Goal: Task Accomplishment & Management: Manage account settings

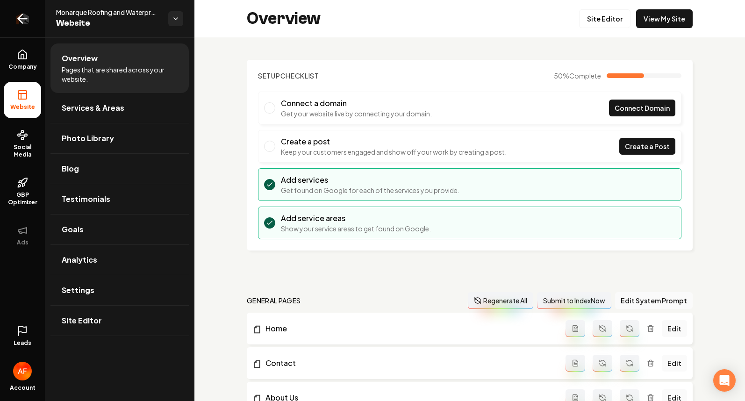
click at [18, 19] on icon "Return to dashboard" at bounding box center [22, 19] width 9 height 0
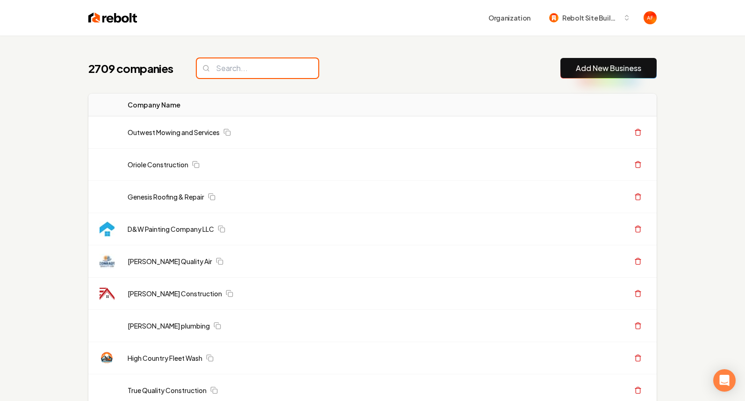
click at [272, 65] on input "search" at bounding box center [257, 68] width 121 height 20
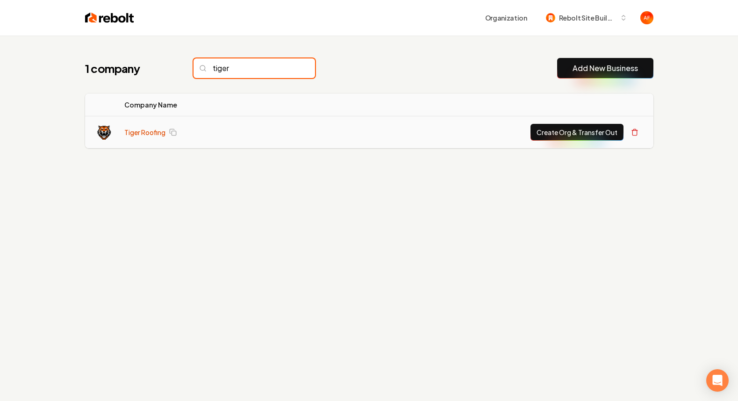
type input "tiger"
click at [126, 136] on link "Tiger Roofing" at bounding box center [144, 132] width 41 height 9
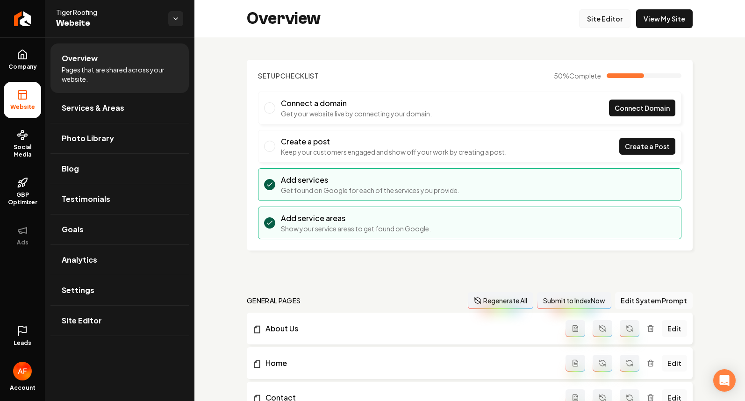
click at [593, 25] on link "Site Editor" at bounding box center [604, 18] width 51 height 19
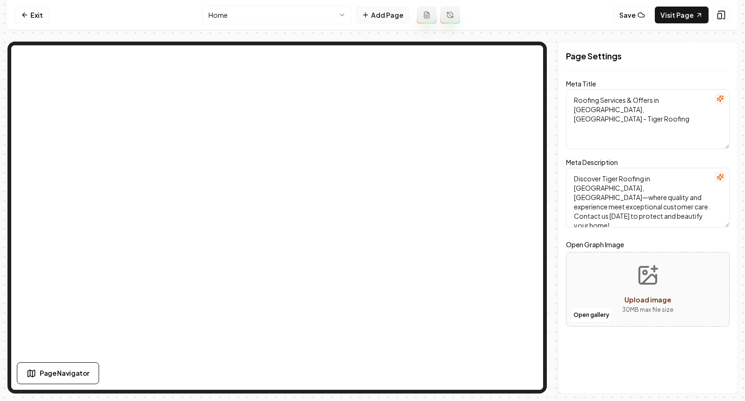
click at [379, 18] on button "Add Page" at bounding box center [383, 15] width 54 height 17
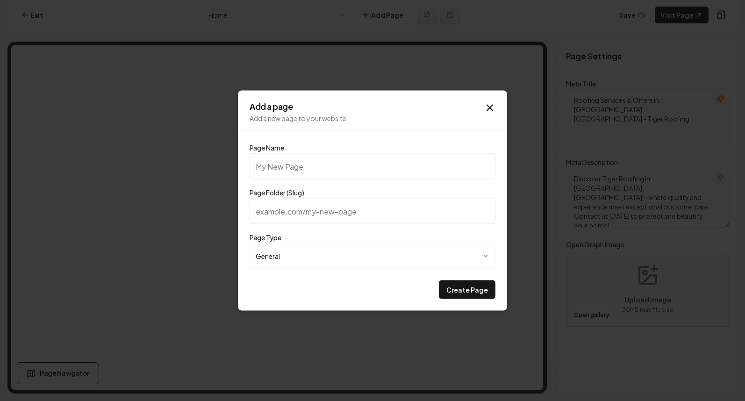
type input "P"
type input "p"
type input "Pr"
type input "pr"
type input "Pri"
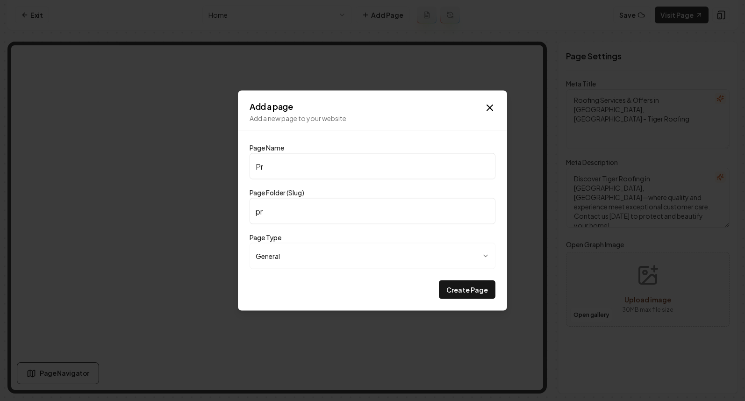
type input "pri"
type input "Pric"
type input "pric"
type input "Prici"
type input "prici"
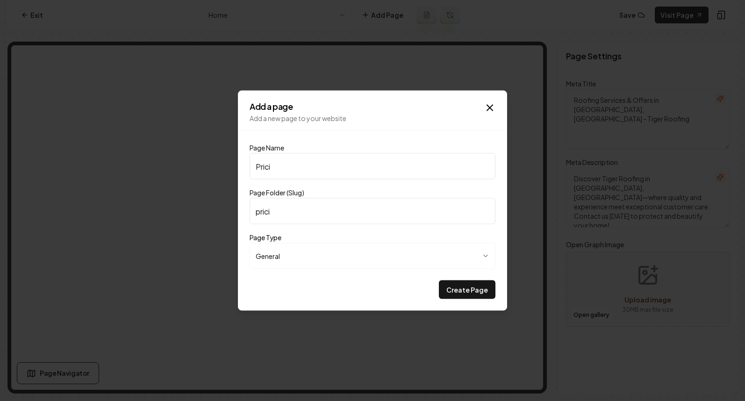
type input "Pricin"
type input "pricin"
type input "Pricing"
type input "pricing"
type input "Pricing"
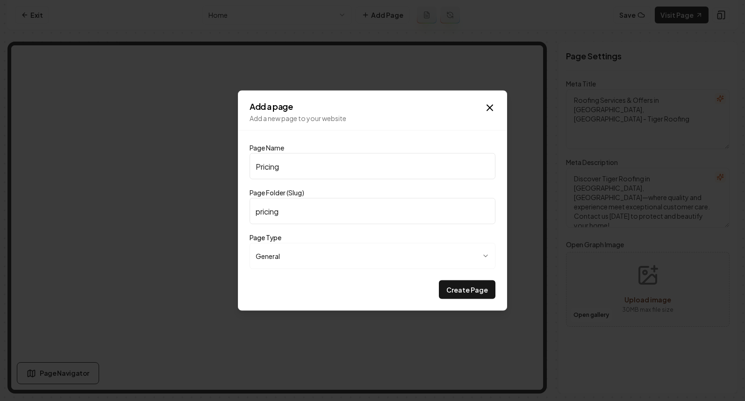
click at [439, 280] on button "Create Page" at bounding box center [467, 289] width 57 height 19
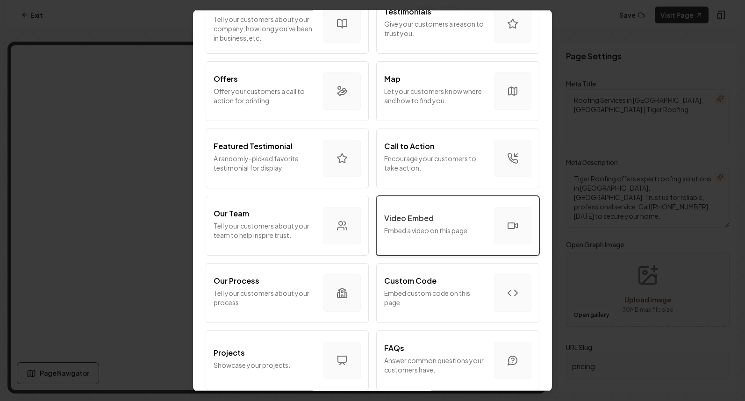
scroll to position [163, 0]
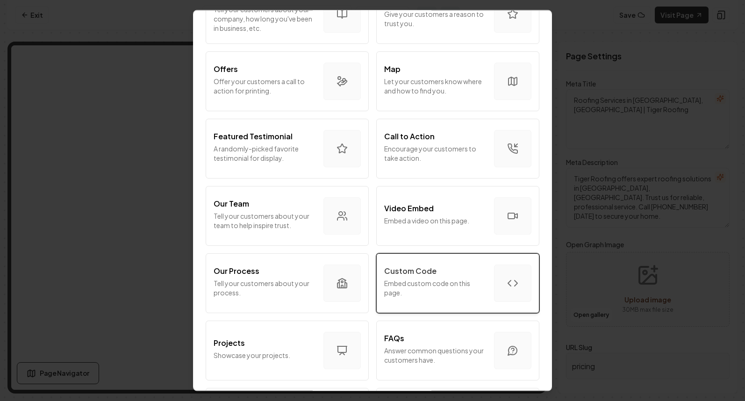
click at [445, 268] on div "Custom Code" at bounding box center [435, 270] width 102 height 11
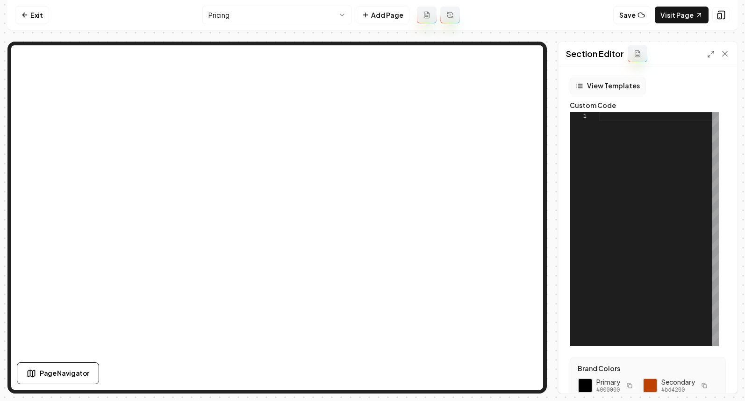
click at [593, 83] on button "View Templates" at bounding box center [608, 86] width 76 height 17
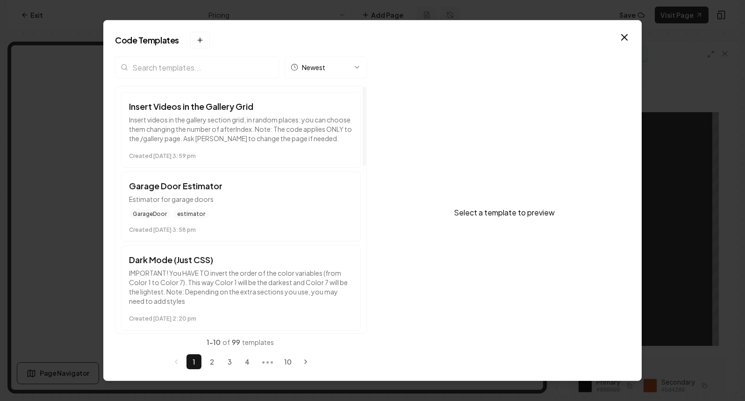
click at [214, 62] on input "search" at bounding box center [197, 67] width 164 height 22
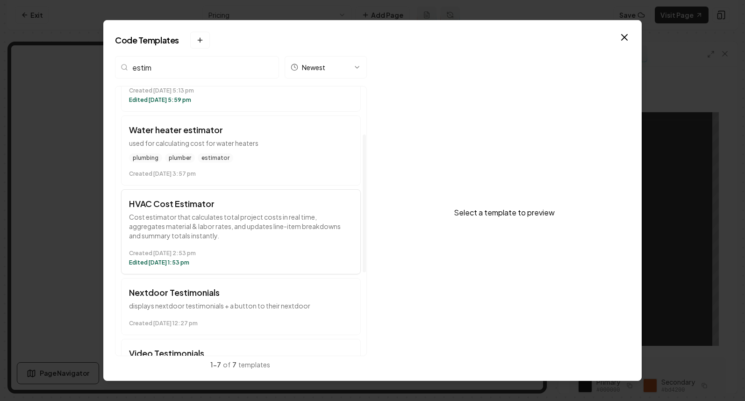
scroll to position [255, 0]
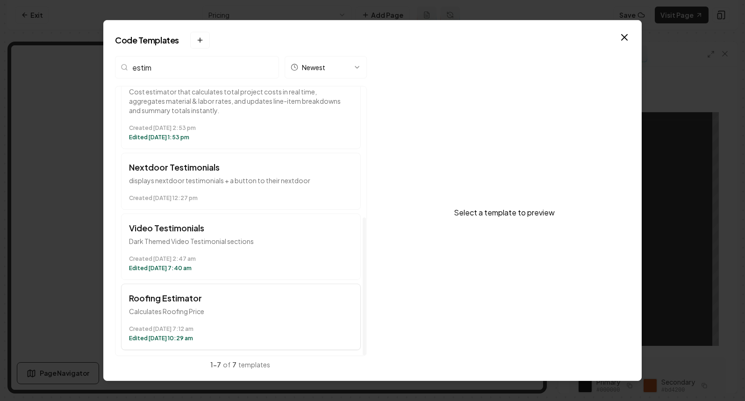
type input "estim"
click at [225, 292] on h3 "Roofing Estimator" at bounding box center [241, 298] width 224 height 13
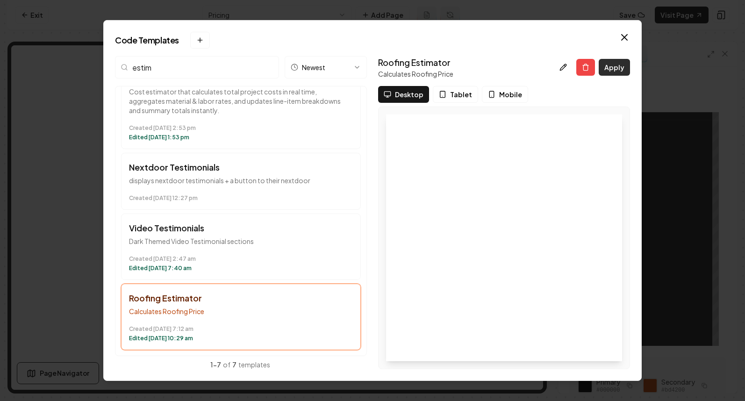
click at [613, 73] on button "Apply" at bounding box center [614, 67] width 31 height 17
type textarea "*********"
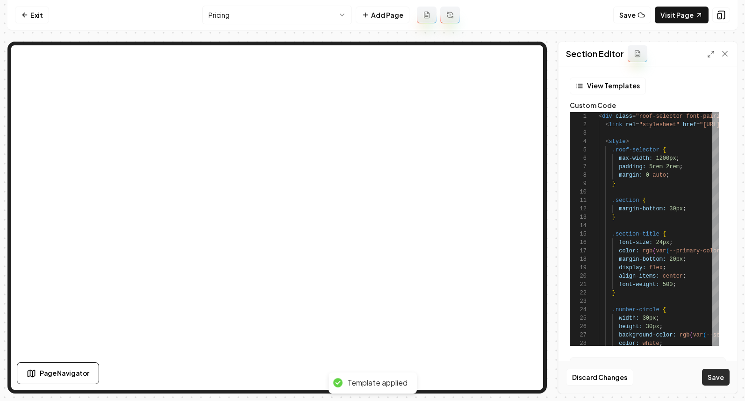
click at [718, 378] on button "Save" at bounding box center [716, 377] width 28 height 17
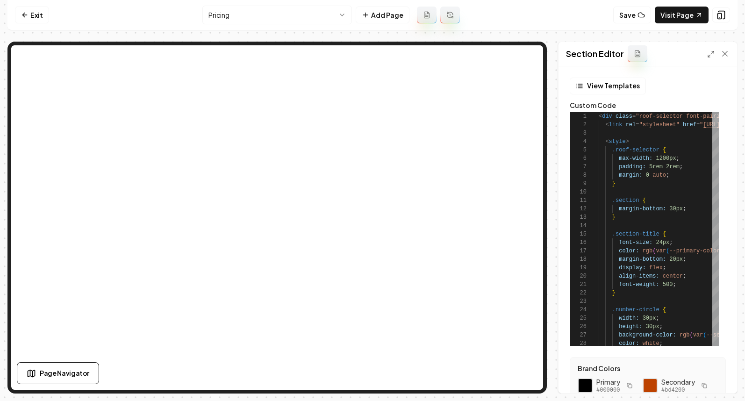
click at [282, 16] on html "Computer Required This feature is only available on a computer. Please switch t…" at bounding box center [372, 200] width 745 height 401
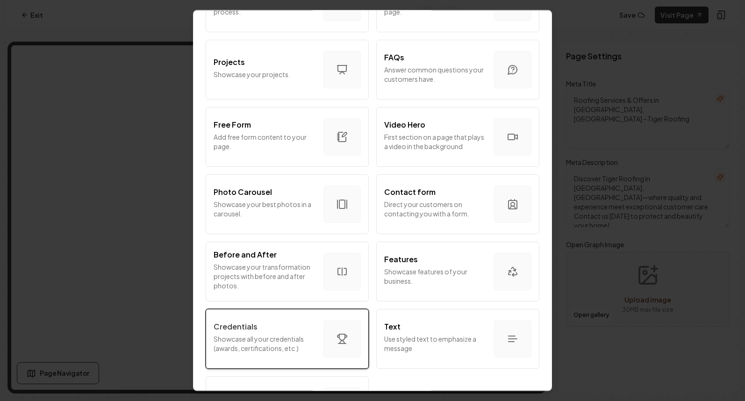
scroll to position [500, 0]
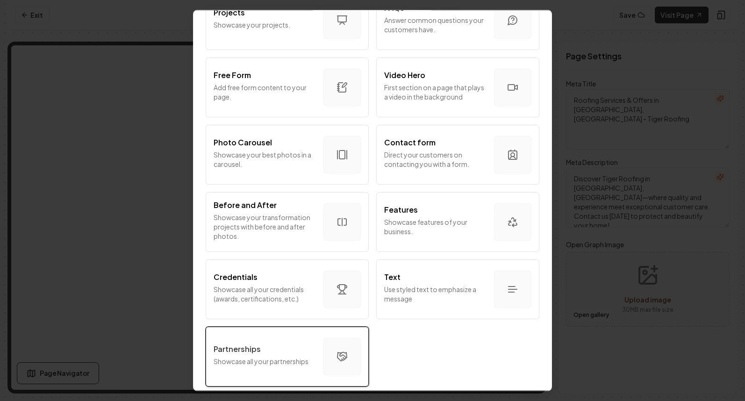
click at [259, 343] on div "Partnerships" at bounding box center [265, 348] width 102 height 11
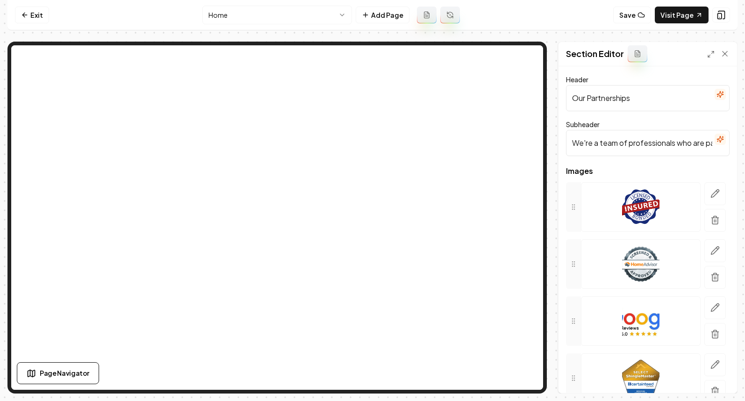
click at [634, 143] on input "We're a team of professionals who are passionate about what we do." at bounding box center [648, 143] width 164 height 26
click at [625, 104] on input "Our Partnerships" at bounding box center [648, 98] width 164 height 26
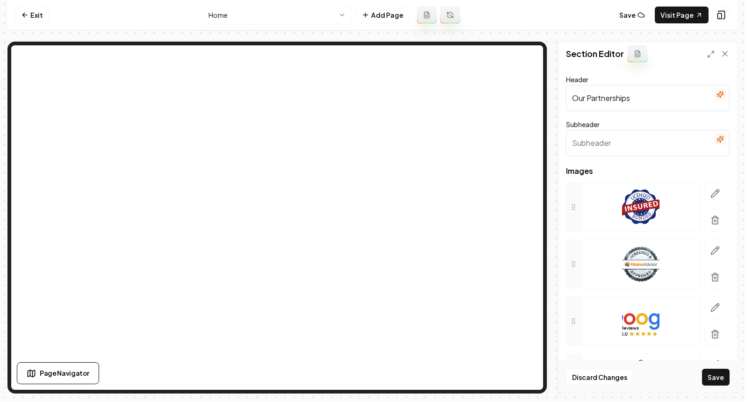
click at [625, 104] on input "Our Partnerships" at bounding box center [648, 98] width 164 height 26
type input "Brands We Trust"
click at [716, 192] on button "button" at bounding box center [714, 193] width 21 height 23
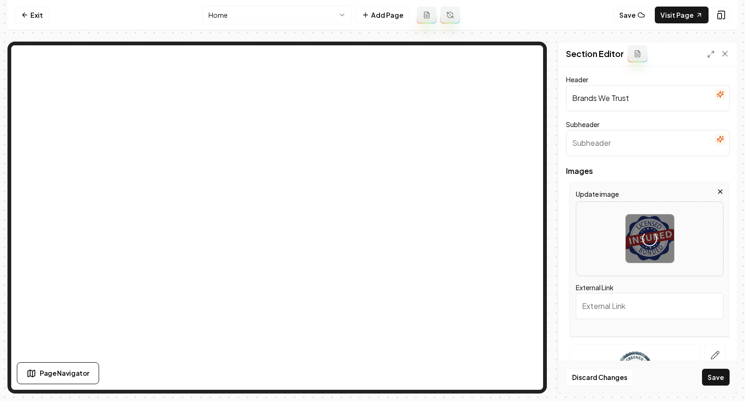
drag, startPoint x: 709, startPoint y: 355, endPoint x: 739, endPoint y: 203, distance: 154.3
click at [710, 354] on icon "button" at bounding box center [714, 354] width 9 height 9
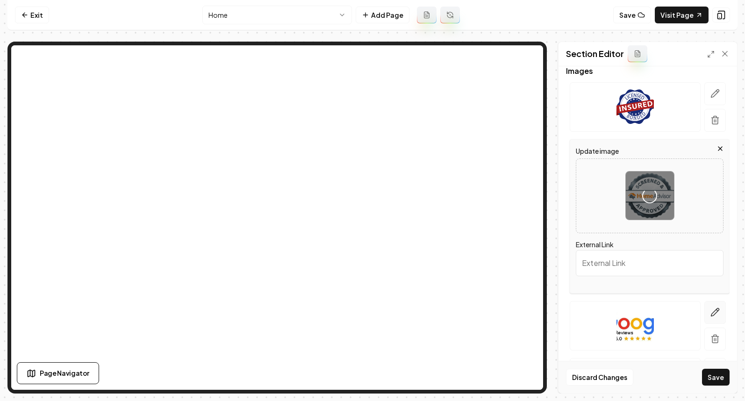
scroll to position [153, 0]
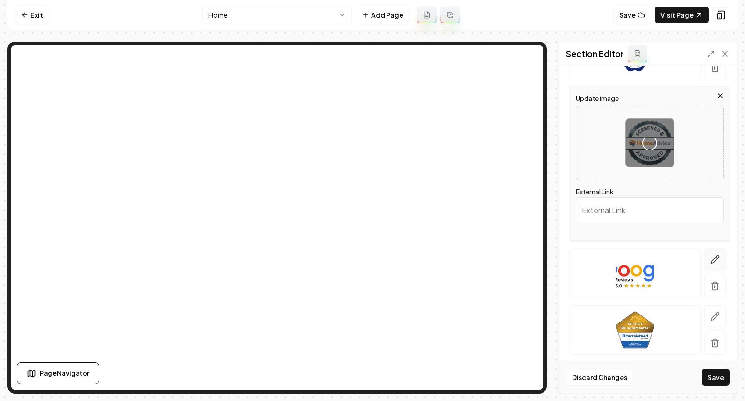
click at [704, 262] on button "button" at bounding box center [714, 259] width 21 height 23
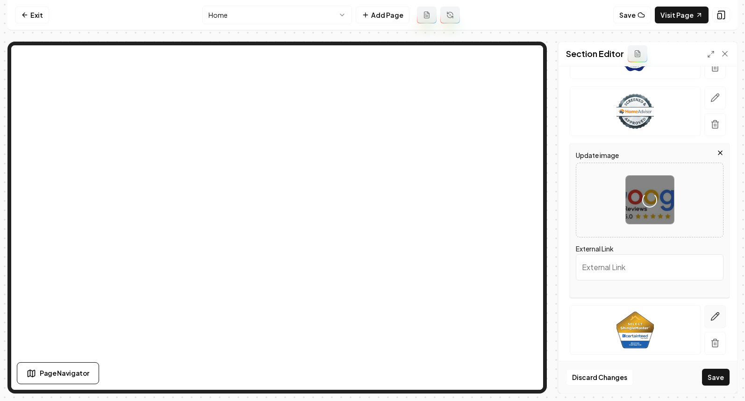
click at [710, 316] on icon "button" at bounding box center [714, 316] width 9 height 9
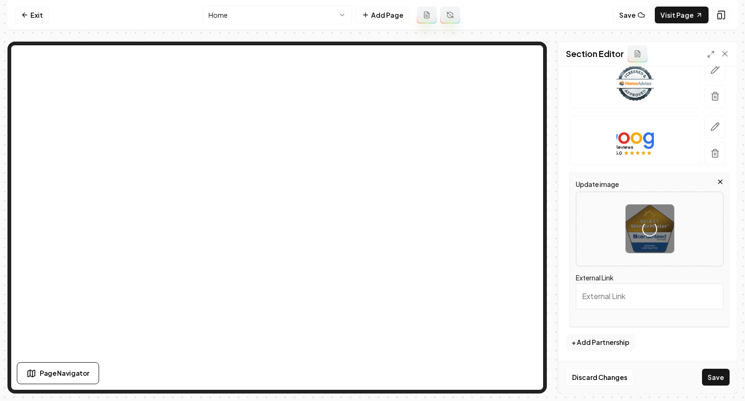
scroll to position [182, 0]
click at [600, 342] on button "+ Add Partnership" at bounding box center [600, 341] width 69 height 17
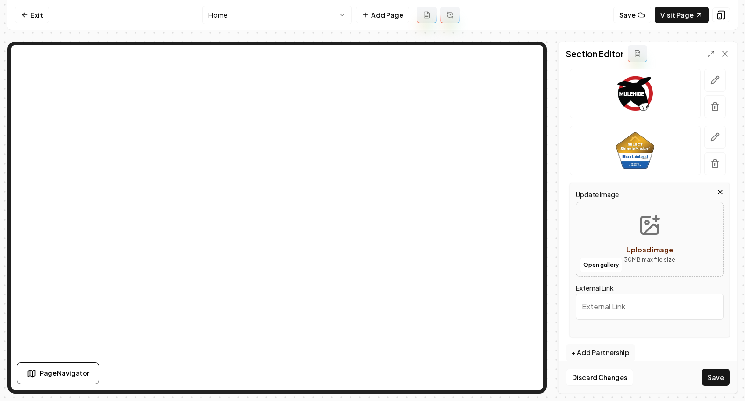
scroll to position [229, 0]
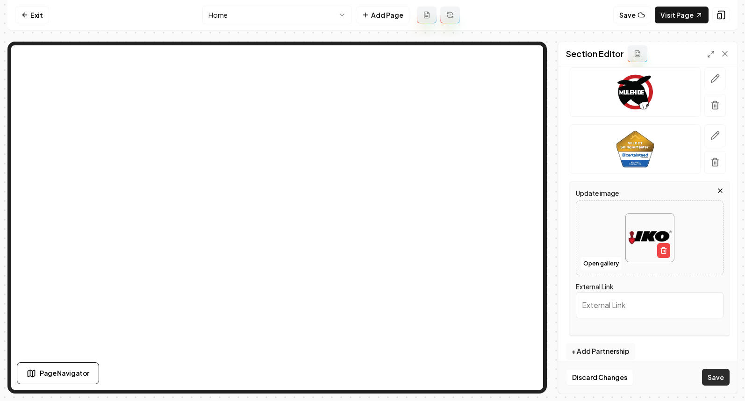
click at [713, 378] on button "Save" at bounding box center [716, 377] width 28 height 17
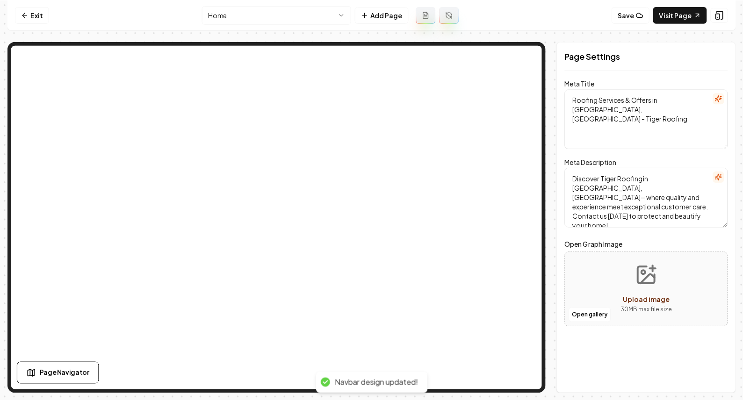
scroll to position [0, 0]
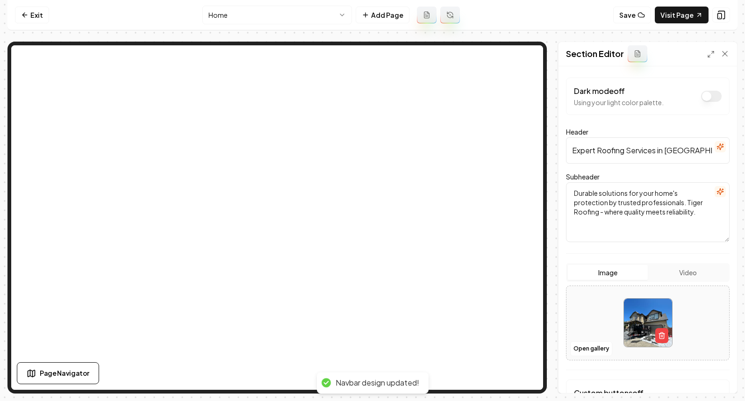
click at [577, 356] on div "Open gallery" at bounding box center [648, 323] width 164 height 75
click at [689, 267] on button "Video" at bounding box center [688, 272] width 80 height 15
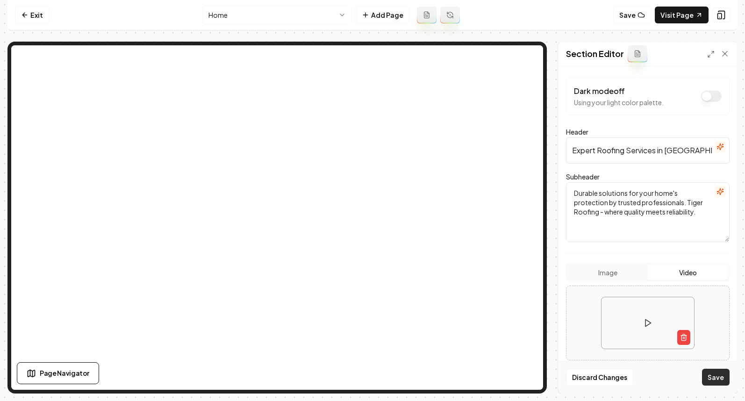
click at [722, 375] on button "Save" at bounding box center [716, 377] width 28 height 17
click at [679, 20] on link "Visit Page" at bounding box center [682, 15] width 54 height 17
click at [680, 14] on link "Visit Page" at bounding box center [682, 15] width 54 height 17
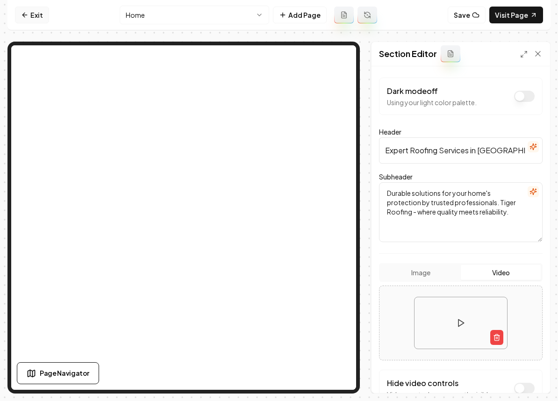
click at [28, 20] on link "Exit" at bounding box center [32, 15] width 34 height 17
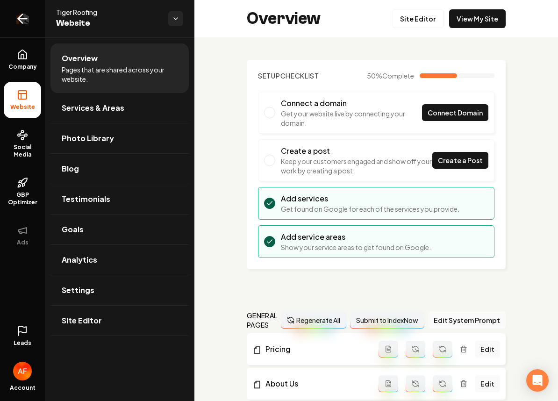
click at [26, 21] on icon "Return to dashboard" at bounding box center [22, 18] width 15 height 15
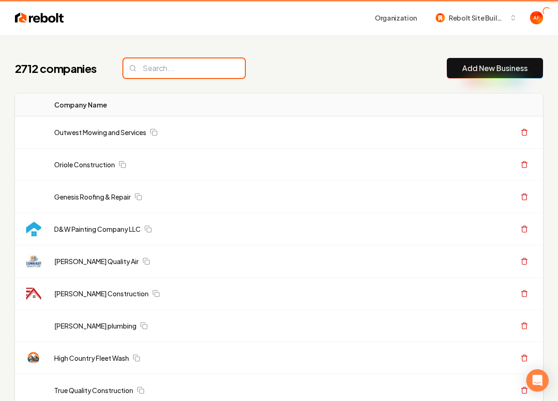
click at [174, 71] on input "search" at bounding box center [183, 68] width 121 height 20
click at [175, 71] on input "search" at bounding box center [183, 68] width 121 height 20
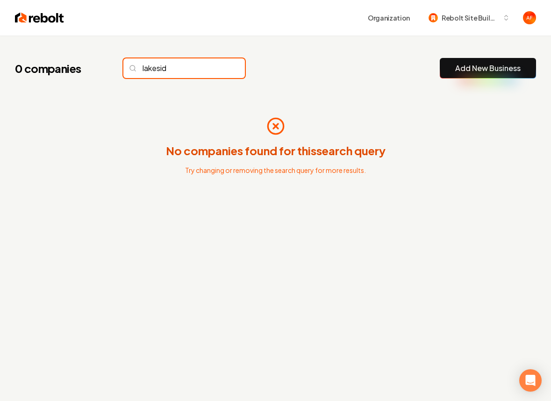
type input "lakeside"
drag, startPoint x: 221, startPoint y: 65, endPoint x: 216, endPoint y: 68, distance: 5.3
click at [216, 68] on input "lakeside" at bounding box center [183, 68] width 121 height 20
click at [215, 69] on input "lakeside" at bounding box center [183, 68] width 121 height 20
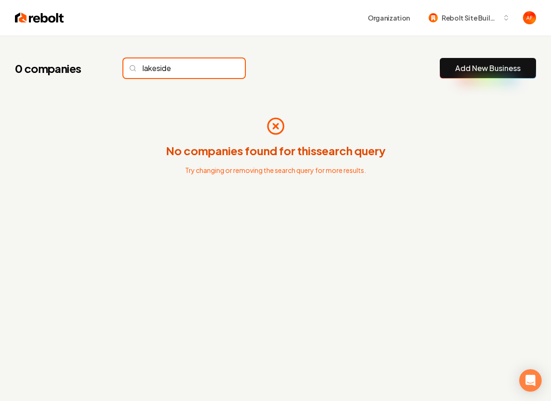
click at [164, 71] on input "lakeside" at bounding box center [183, 68] width 121 height 20
click at [165, 69] on input "lakeside" at bounding box center [183, 68] width 121 height 20
click at [164, 62] on input "lakeside" at bounding box center [183, 68] width 121 height 20
click at [217, 66] on input "lakeside" at bounding box center [183, 68] width 121 height 20
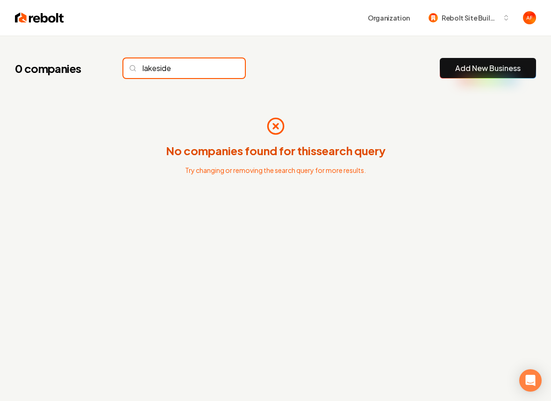
click at [217, 66] on input "lakeside" at bounding box center [183, 68] width 121 height 20
click at [199, 70] on input "lakeside" at bounding box center [183, 68] width 121 height 20
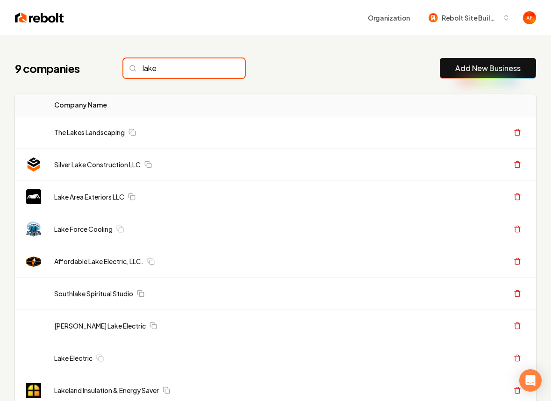
click at [163, 66] on input "lake" at bounding box center [183, 68] width 121 height 20
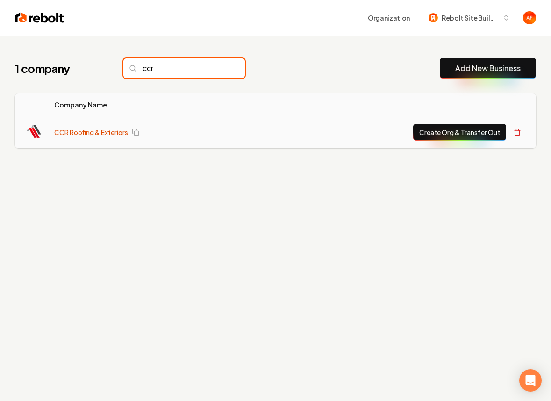
type input "ccr"
click at [107, 129] on link "CCR Roofing & Exteriors" at bounding box center [91, 132] width 74 height 9
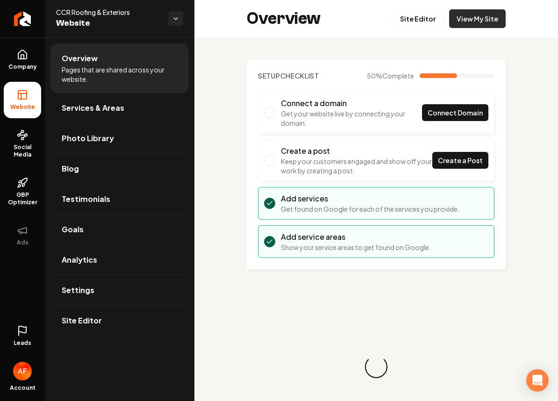
click at [494, 9] on link "View My Site" at bounding box center [477, 18] width 57 height 19
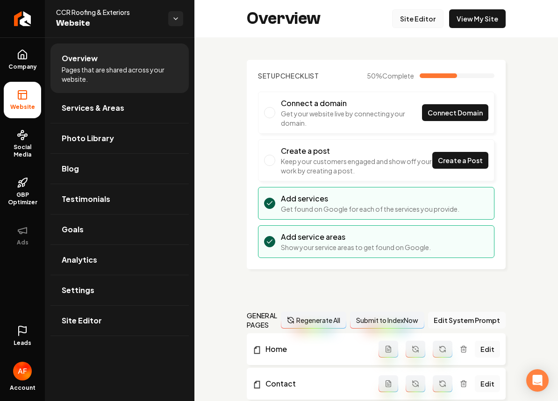
click at [414, 25] on link "Site Editor" at bounding box center [417, 18] width 51 height 19
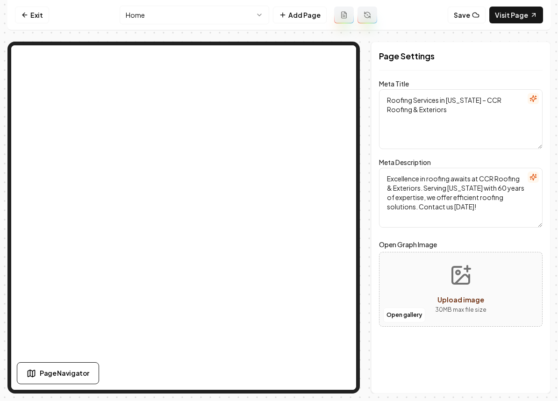
drag, startPoint x: 556, startPoint y: 103, endPoint x: 583, endPoint y: 94, distance: 29.0
click at [558, 94] on html "Computer Required This feature is only available on a computer. Please switch t…" at bounding box center [279, 200] width 558 height 401
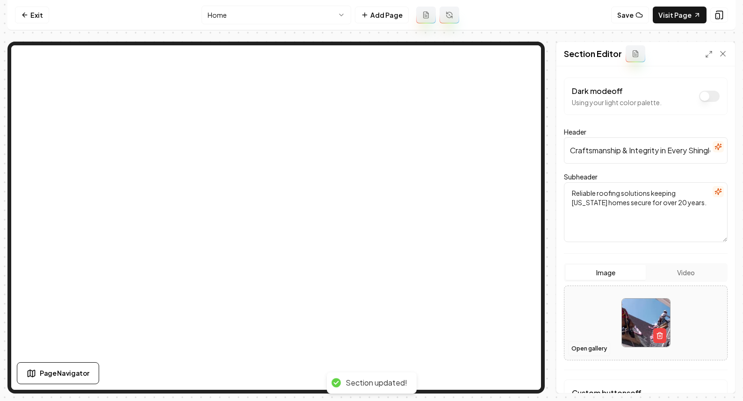
click at [583, 351] on button "Open gallery" at bounding box center [589, 348] width 42 height 15
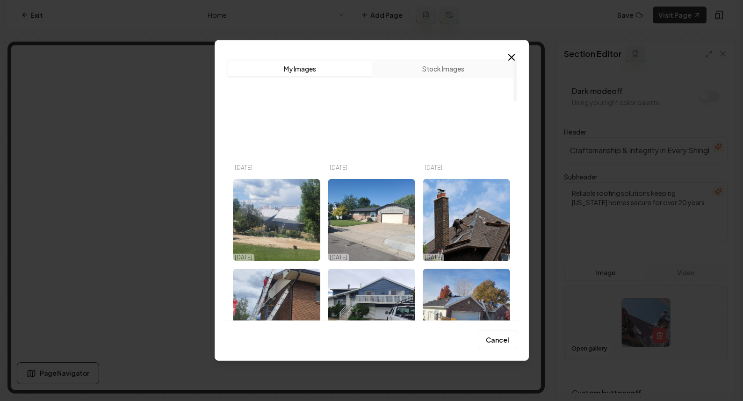
drag, startPoint x: 576, startPoint y: 136, endPoint x: 582, endPoint y: 13, distance: 123.1
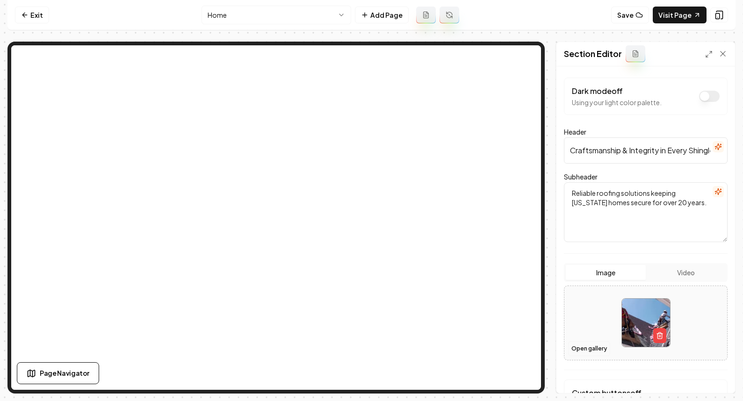
click at [585, 350] on button "Open gallery" at bounding box center [589, 348] width 42 height 15
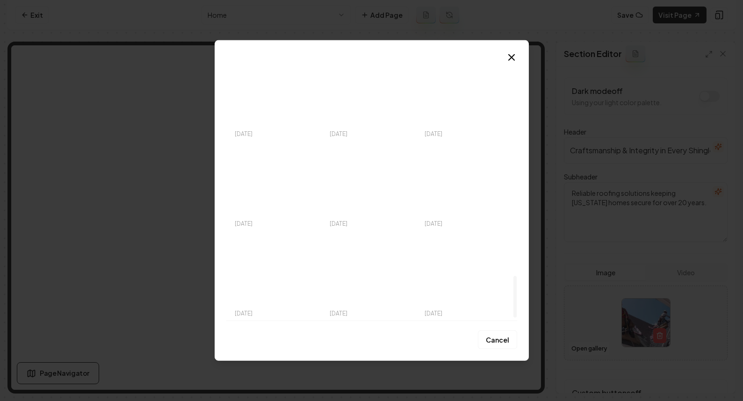
scroll to position [1380, 0]
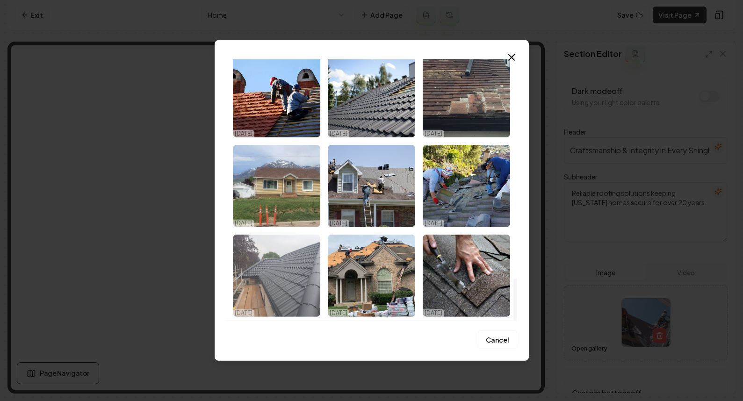
click at [302, 270] on img "Select image image_687fab675c7cd75eb8c4023d.jpeg" at bounding box center [276, 276] width 87 height 82
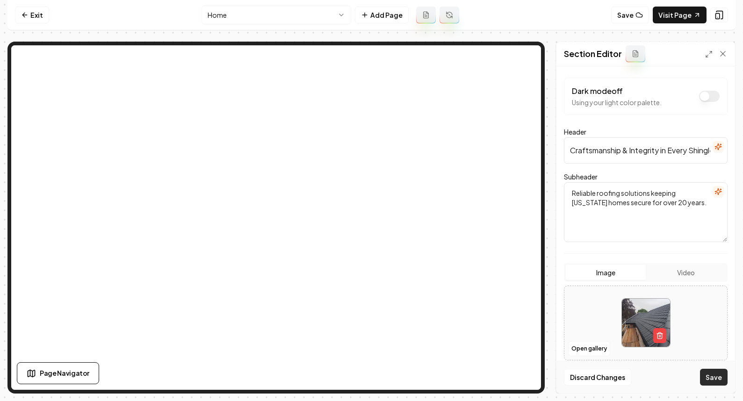
drag, startPoint x: 716, startPoint y: 387, endPoint x: 716, endPoint y: 380, distance: 7.0
click at [716, 387] on div "Discard Changes Save" at bounding box center [645, 377] width 179 height 32
click at [716, 376] on button "Save" at bounding box center [714, 377] width 28 height 17
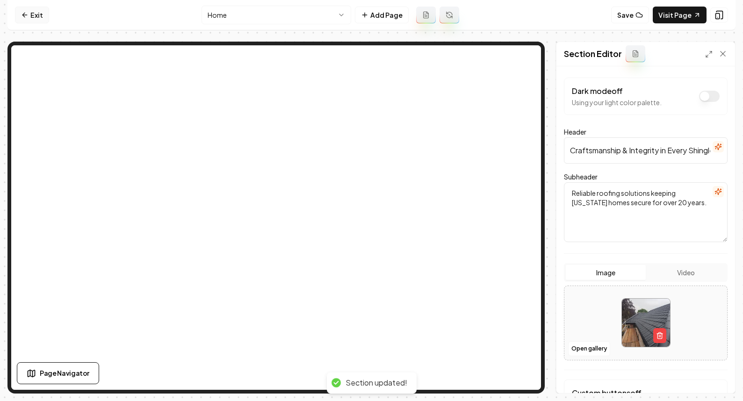
click at [30, 14] on link "Exit" at bounding box center [32, 15] width 34 height 17
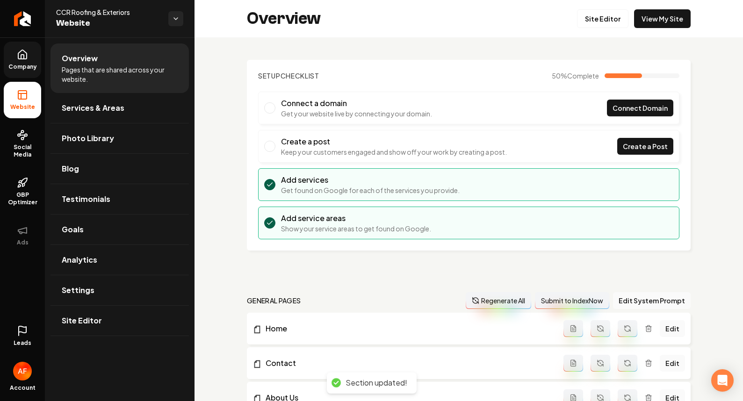
click at [15, 61] on link "Company" at bounding box center [22, 60] width 37 height 36
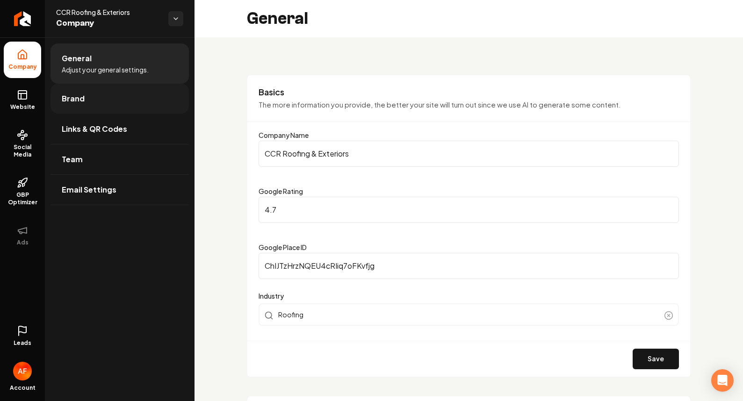
click at [86, 96] on link "Brand" at bounding box center [119, 99] width 138 height 30
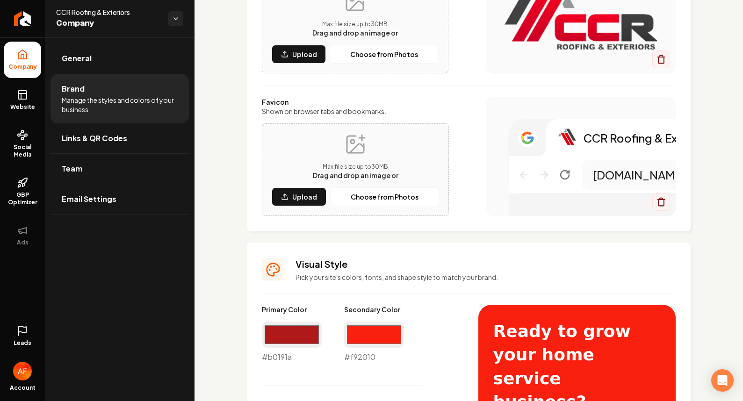
scroll to position [215, 0]
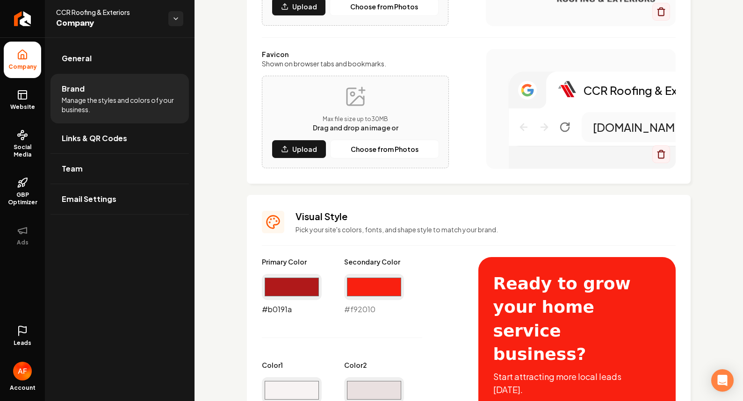
click at [300, 280] on input "#b0191a" at bounding box center [292, 287] width 60 height 26
type input "#000000"
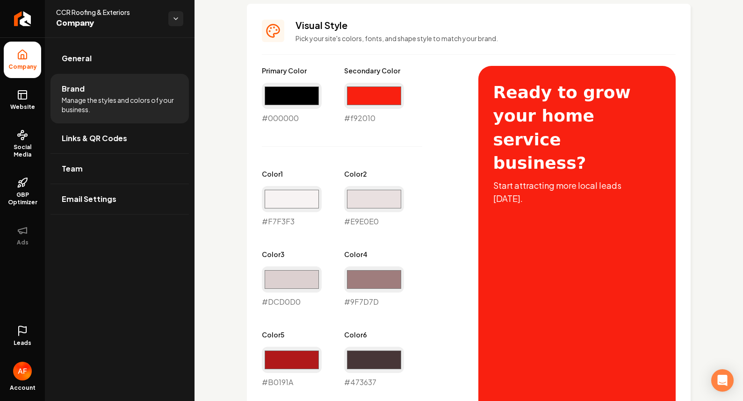
scroll to position [609, 0]
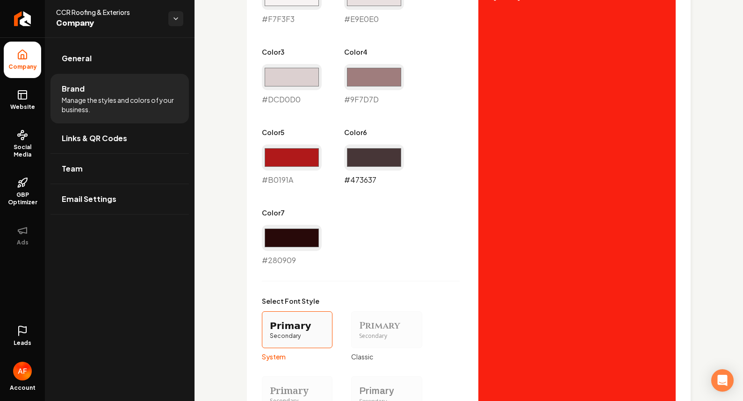
click at [387, 160] on input "#473637" at bounding box center [374, 157] width 60 height 26
type input "#000000"
click at [445, 150] on div "Primary Color #000000 #000000 Secondary Color #f92010 #f92010 Color 1 #f7f3f3 #…" at bounding box center [361, 65] width 198 height 402
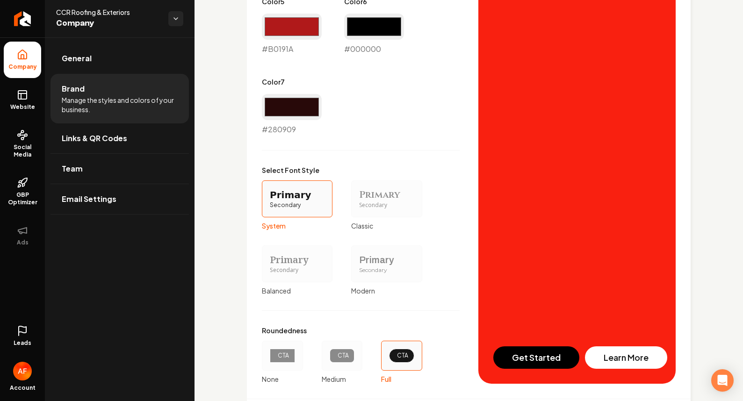
scroll to position [796, 0]
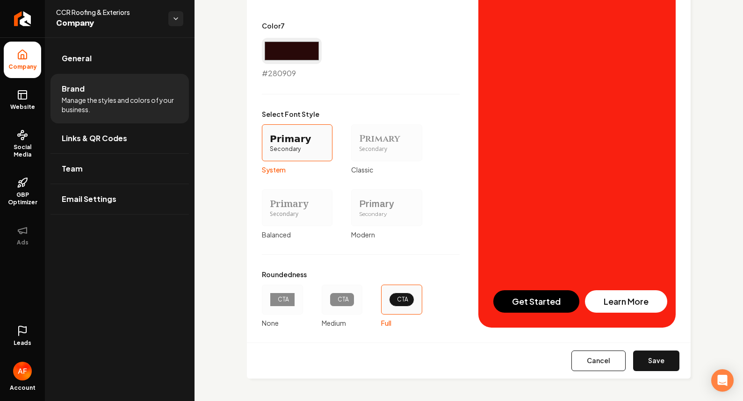
click at [338, 300] on div "CTA" at bounding box center [341, 299] width 9 height 7
click at [328, 300] on button "CTA Medium" at bounding box center [324, 299] width 7 height 7
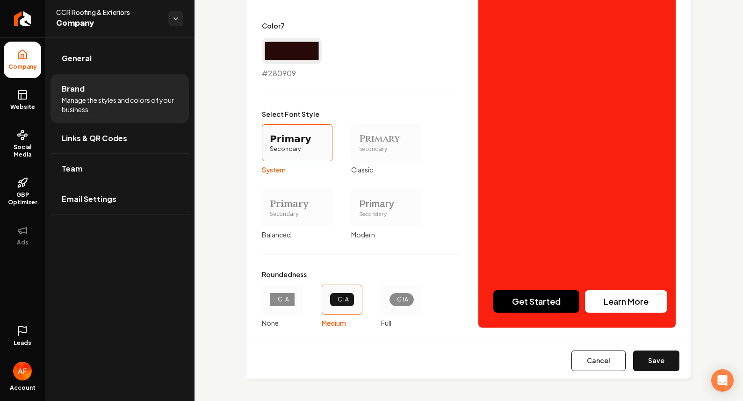
click at [661, 368] on button "Save" at bounding box center [656, 360] width 46 height 21
type input "#f7f3f3"
type input "#e9e0e0"
type input "#dcd0d0"
type input "#9f7d7d"
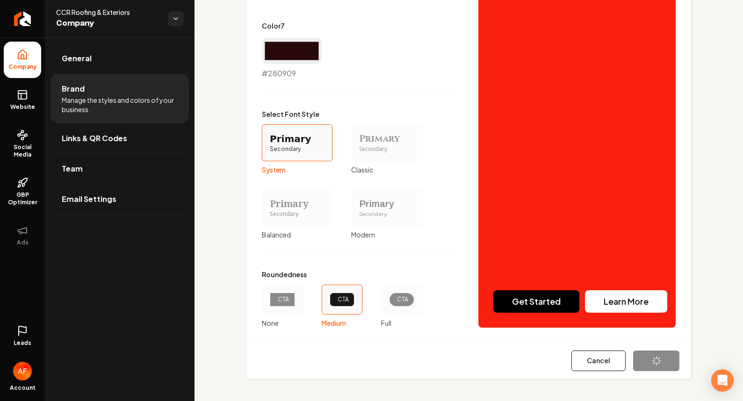
type input "#b0191a"
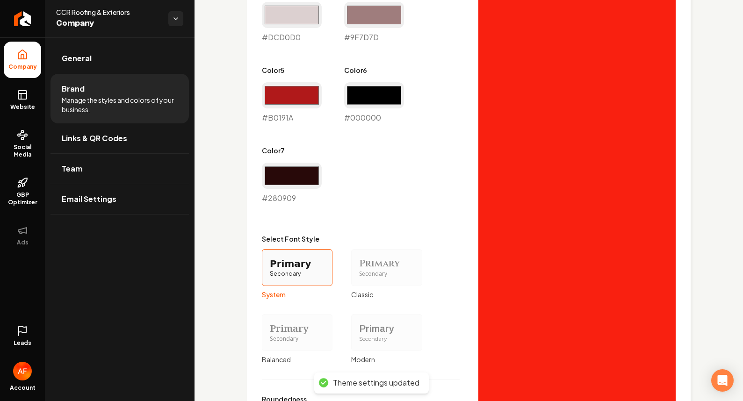
scroll to position [670, 0]
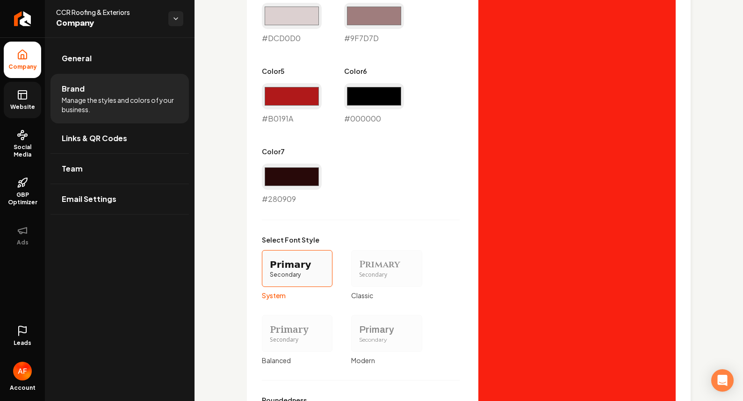
click at [32, 95] on link "Website" at bounding box center [22, 100] width 37 height 36
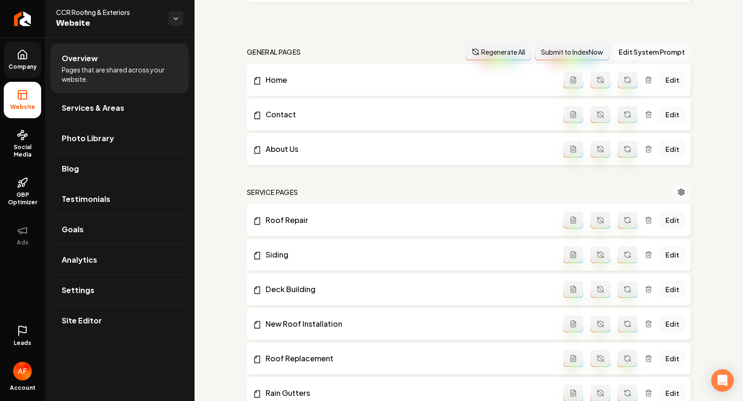
scroll to position [178, 0]
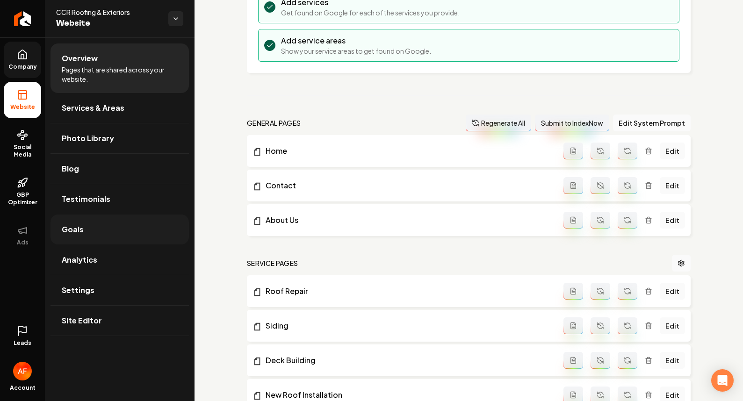
click at [97, 231] on link "Goals" at bounding box center [119, 229] width 138 height 30
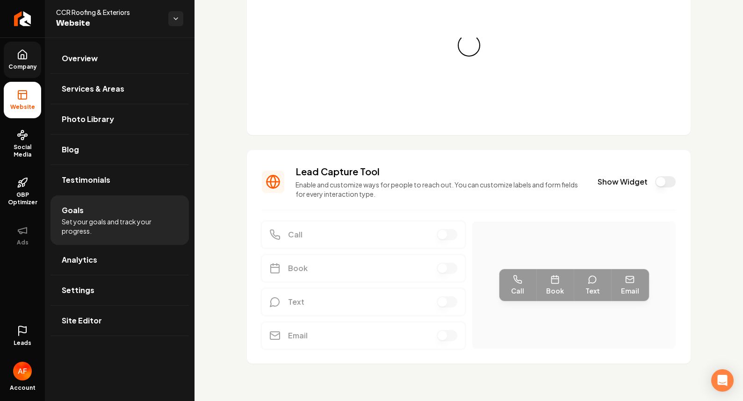
scroll to position [80, 0]
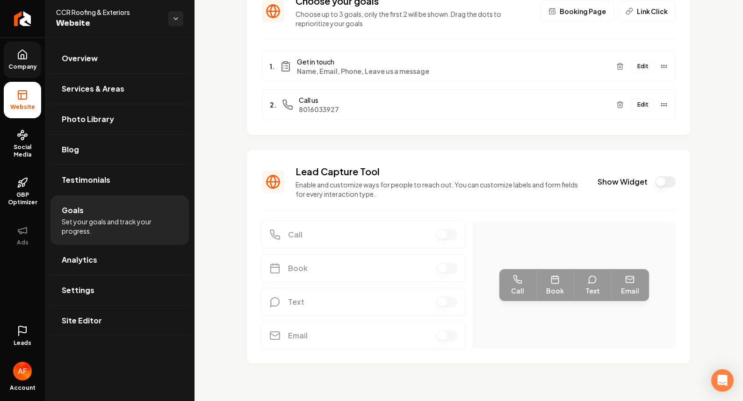
click at [650, 188] on div "Lead Capture Tool Enable and customize ways for people to reach out. You can cu…" at bounding box center [469, 182] width 414 height 34
click at [655, 185] on button "Show Widget" at bounding box center [665, 181] width 21 height 11
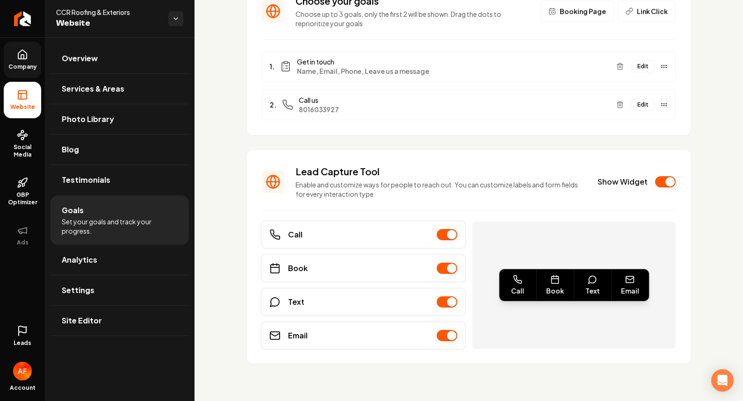
click at [9, 63] on span "Company" at bounding box center [23, 66] width 36 height 7
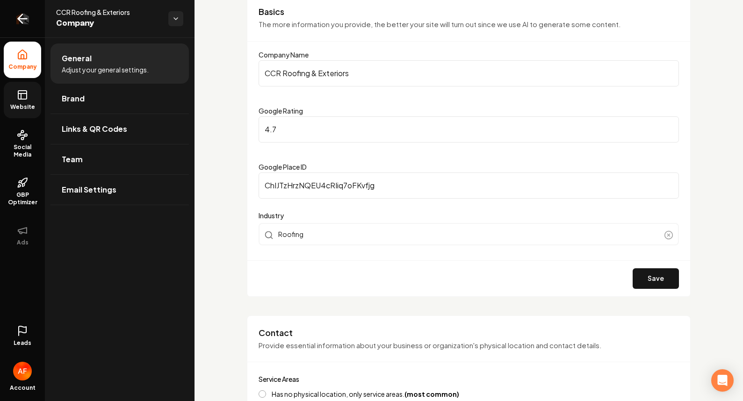
click at [18, 23] on icon "Return to dashboard" at bounding box center [22, 18] width 15 height 15
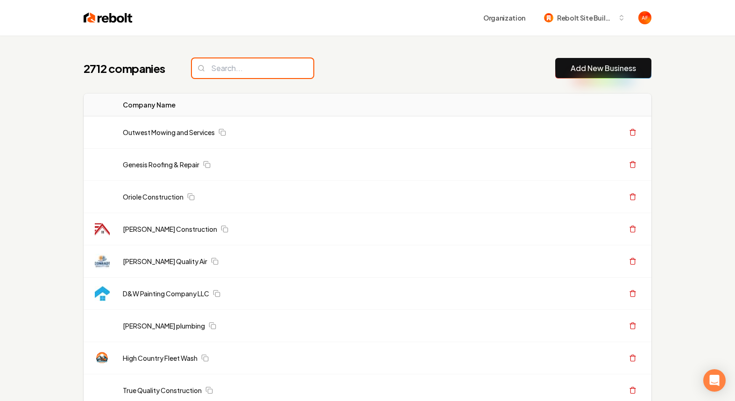
click at [237, 64] on input "search" at bounding box center [252, 68] width 121 height 20
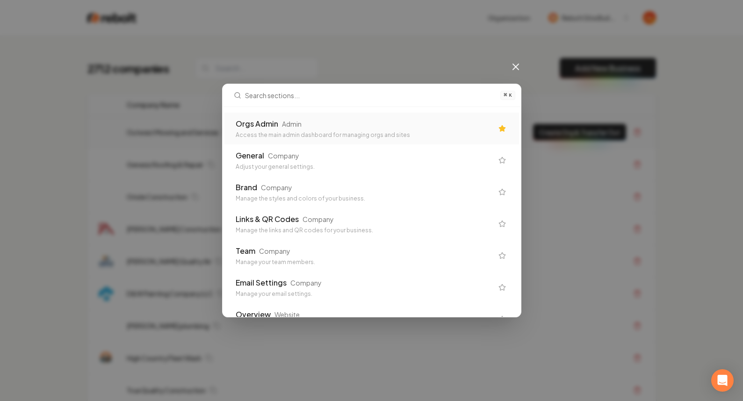
click at [280, 137] on div "Access the main admin dashboard for managing orgs and sites" at bounding box center [364, 134] width 257 height 7
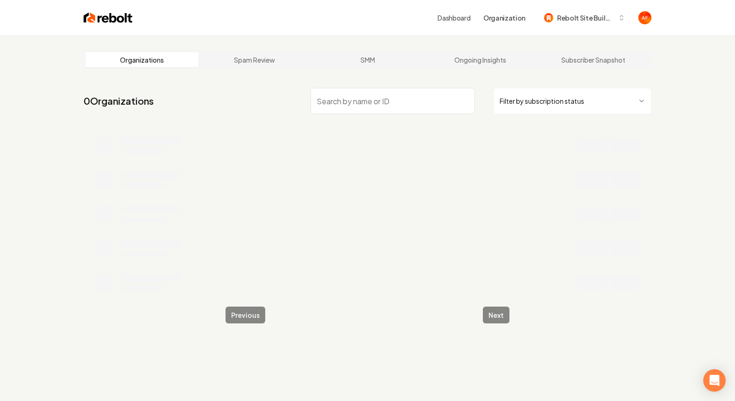
click at [340, 99] on input "search" at bounding box center [393, 101] width 164 height 26
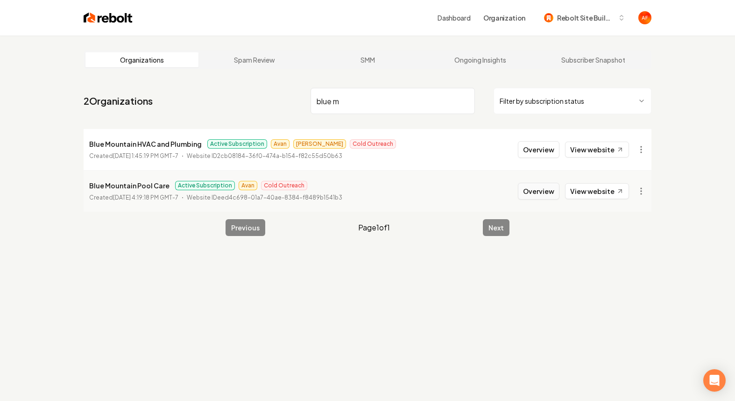
type input "blue m"
click at [544, 199] on button "Overview" at bounding box center [539, 191] width 42 height 17
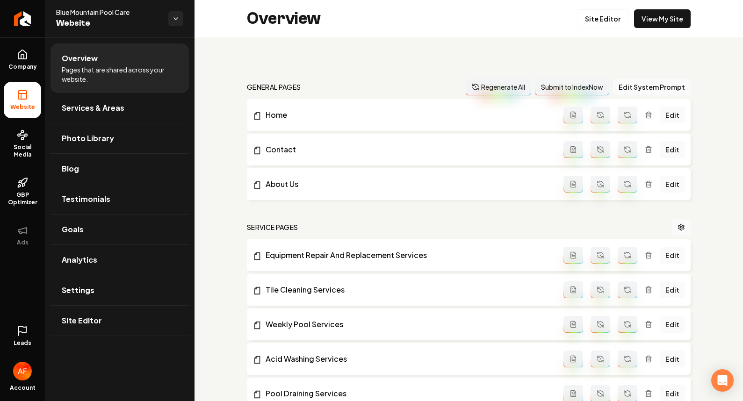
click at [27, 334] on icon at bounding box center [22, 330] width 11 height 11
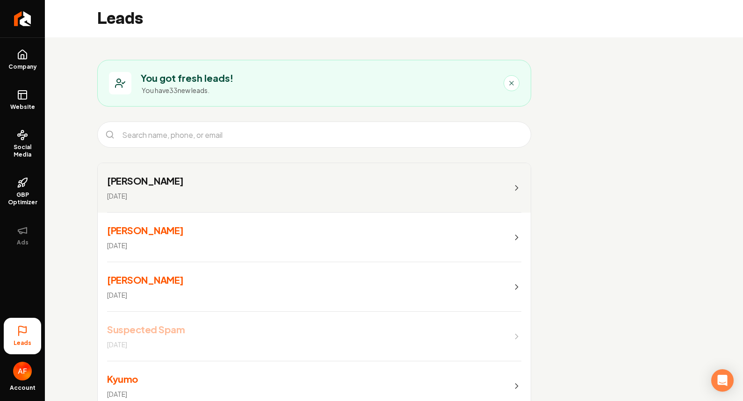
click at [317, 243] on link "Quinn Oct 6, 2025" at bounding box center [314, 238] width 433 height 50
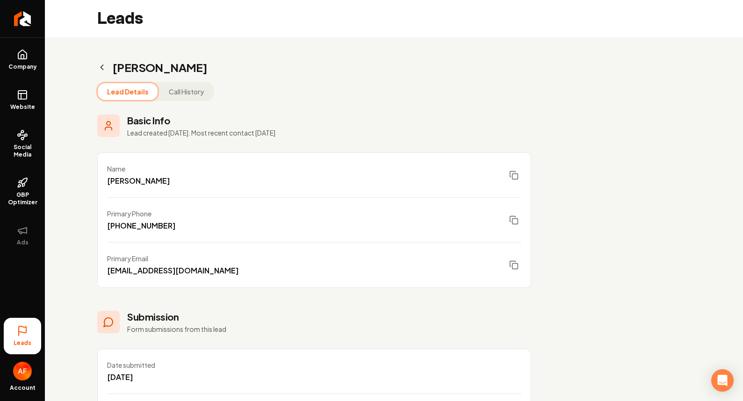
click at [14, 334] on link "Leads" at bounding box center [22, 336] width 37 height 36
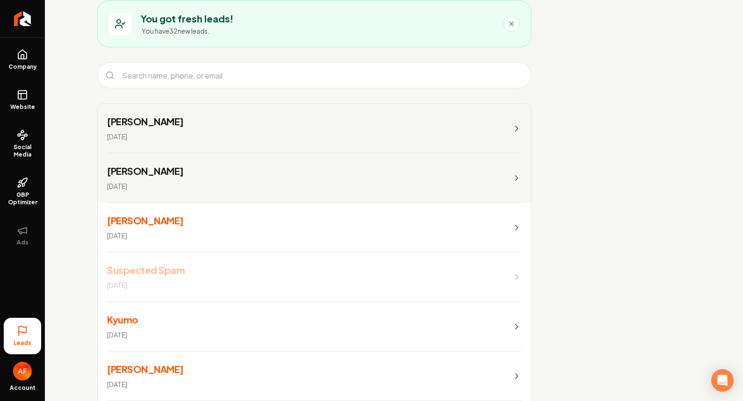
scroll to position [65, 0]
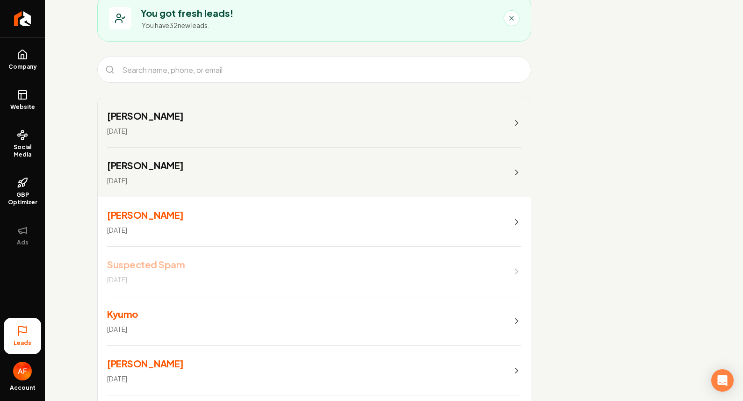
click at [151, 216] on link "Ryan Oct 5, 2025" at bounding box center [314, 222] width 433 height 50
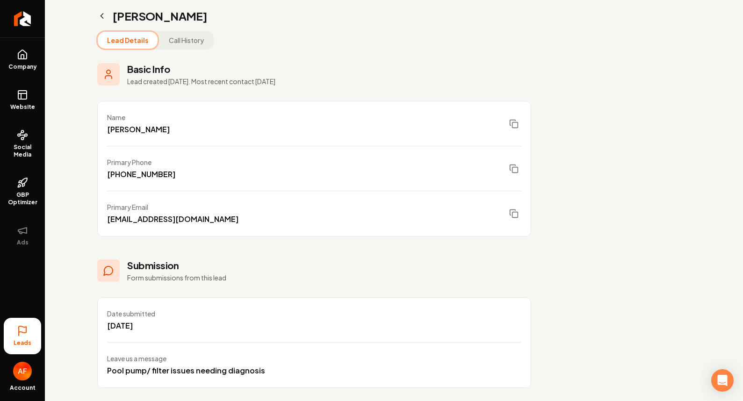
scroll to position [61, 0]
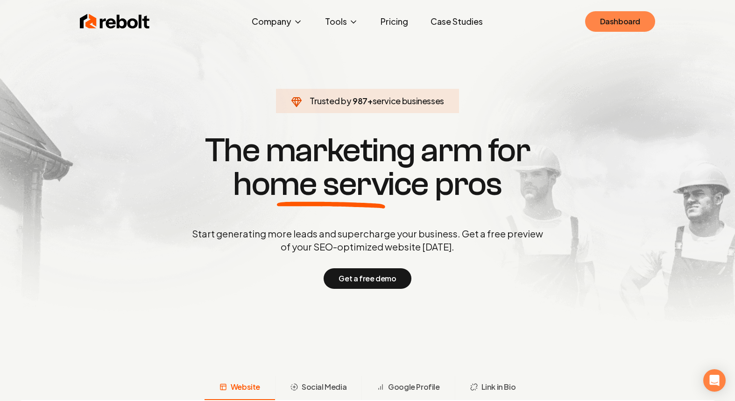
click at [599, 21] on link "Dashboard" at bounding box center [621, 21] width 70 height 21
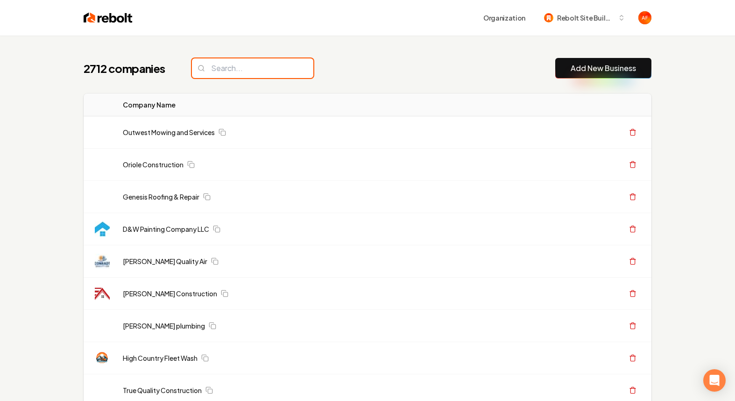
click at [230, 67] on input "search" at bounding box center [252, 68] width 121 height 20
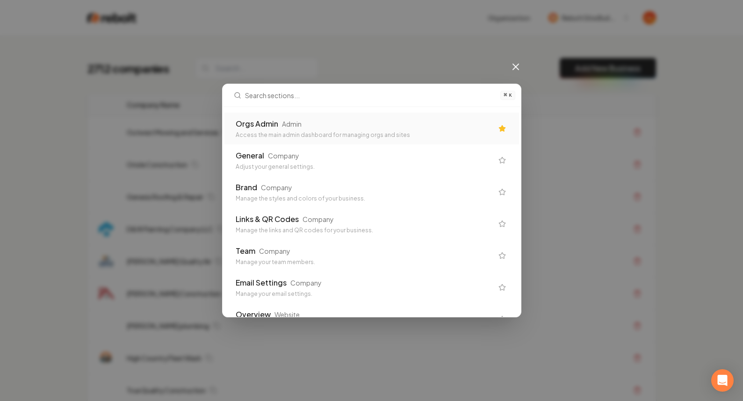
click at [566, 97] on div "⌘ K Orgs Admin Admin Access the main admin dashboard for managing orgs and site…" at bounding box center [371, 200] width 743 height 401
click at [712, 120] on div "⌘ K Orgs Admin Admin Access the main admin dashboard for managing orgs and site…" at bounding box center [371, 200] width 743 height 401
click at [430, 118] on div "Orgs Admin Admin" at bounding box center [364, 123] width 257 height 11
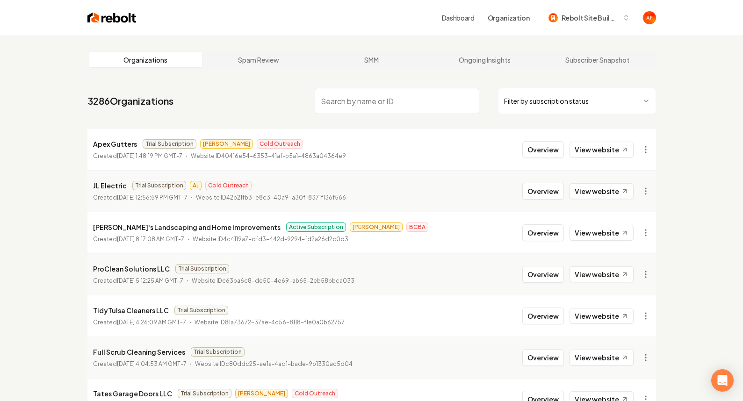
click at [528, 111] on html "Dashboard Organization Rebolt Site Builder Organizations Spam Review SMM Ongoin…" at bounding box center [371, 200] width 743 height 401
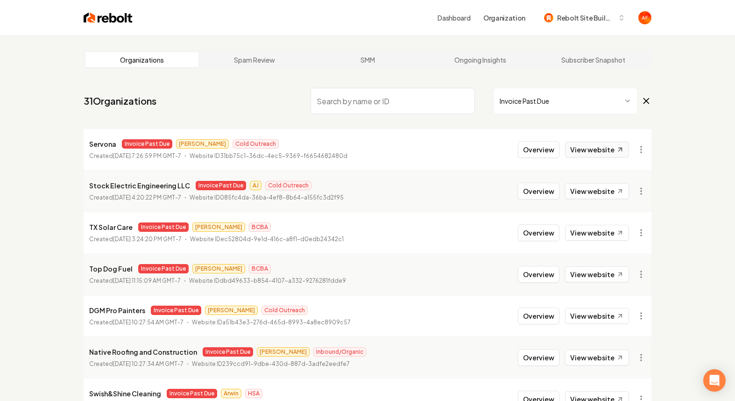
click at [614, 149] on link "View website" at bounding box center [597, 150] width 64 height 16
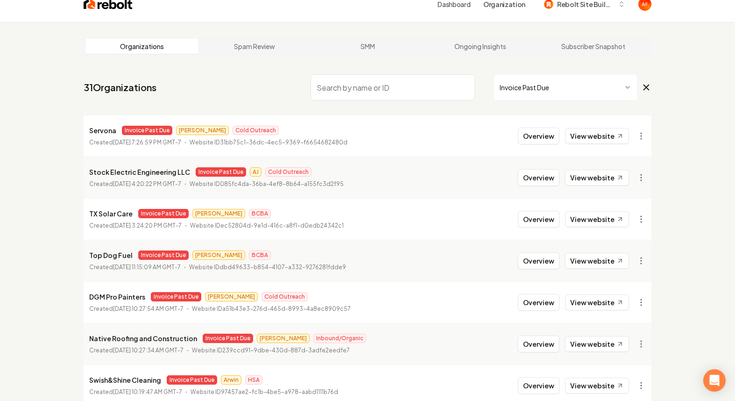
scroll to position [14, 0]
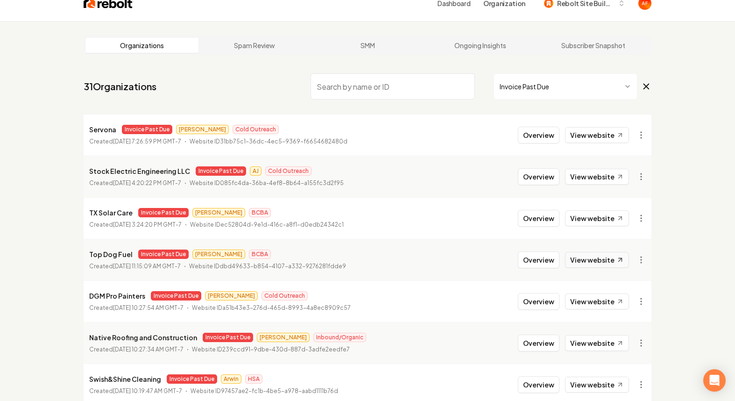
click at [587, 259] on link "View website" at bounding box center [597, 260] width 64 height 16
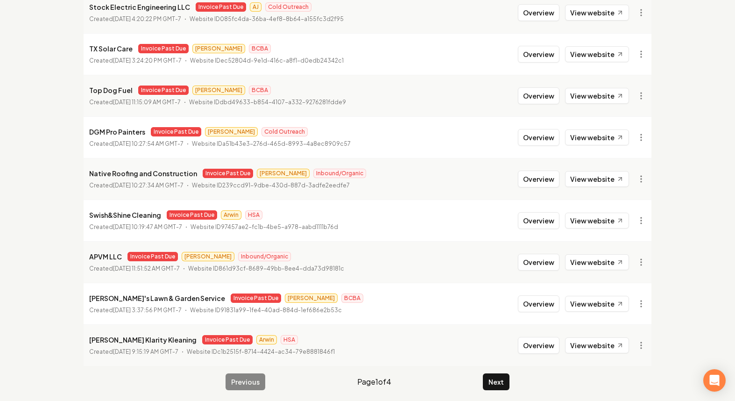
scroll to position [183, 0]
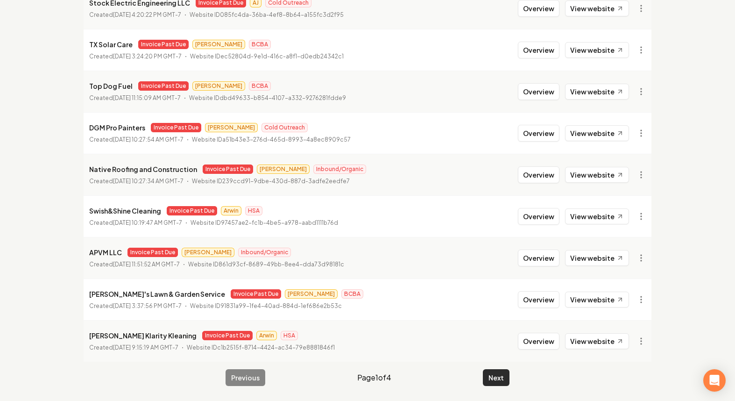
click at [497, 383] on button "Next" at bounding box center [496, 377] width 27 height 17
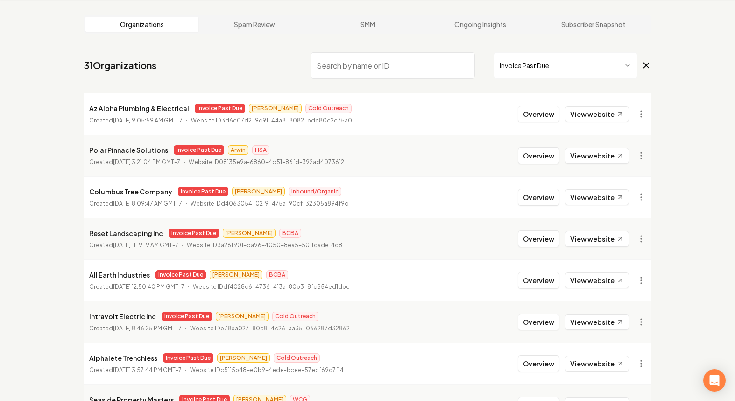
scroll to position [183, 0]
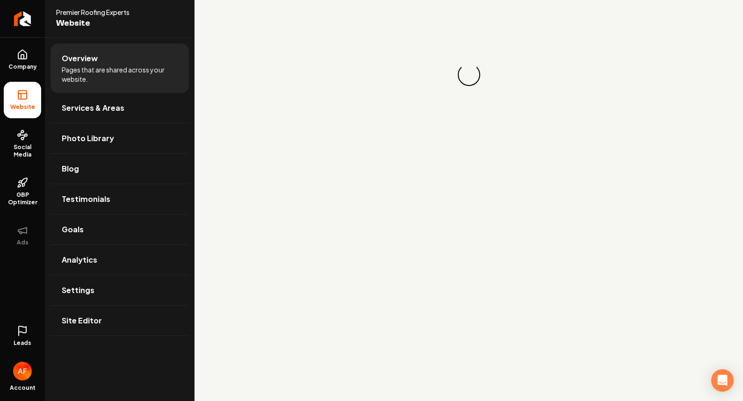
click at [23, 335] on icon at bounding box center [22, 330] width 11 height 11
click at [22, 347] on link "Leads" at bounding box center [22, 336] width 37 height 36
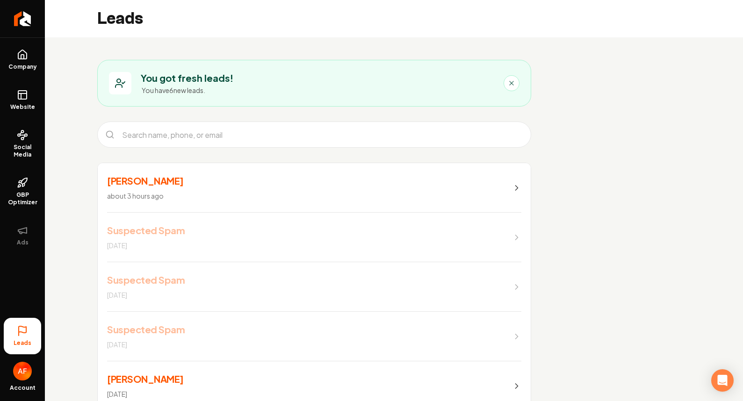
click at [237, 194] on link "[PERSON_NAME] about 3 hours ago" at bounding box center [314, 188] width 433 height 50
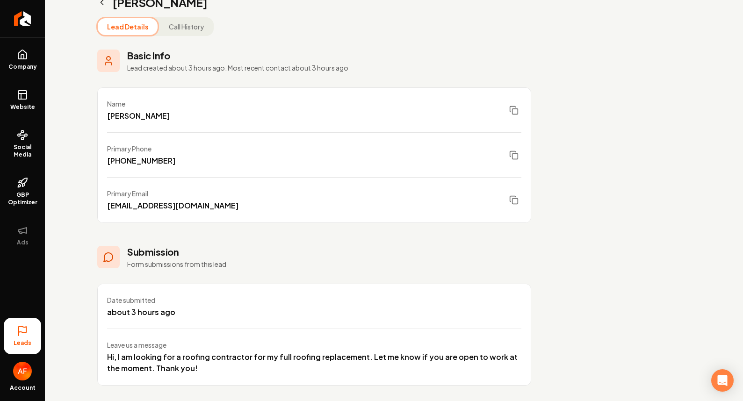
scroll to position [72, 0]
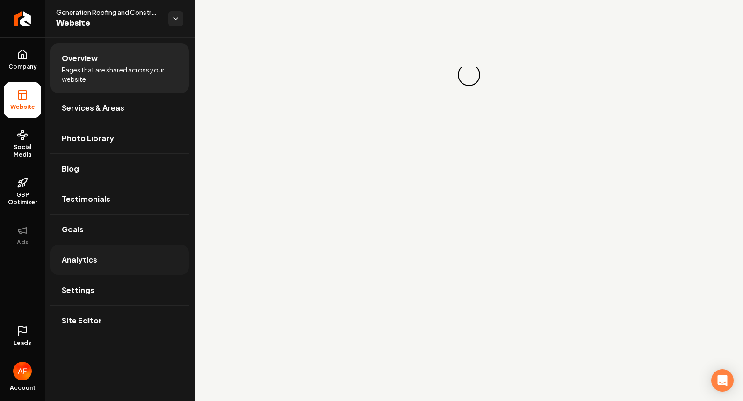
click at [83, 254] on span "Analytics" at bounding box center [80, 259] width 36 height 11
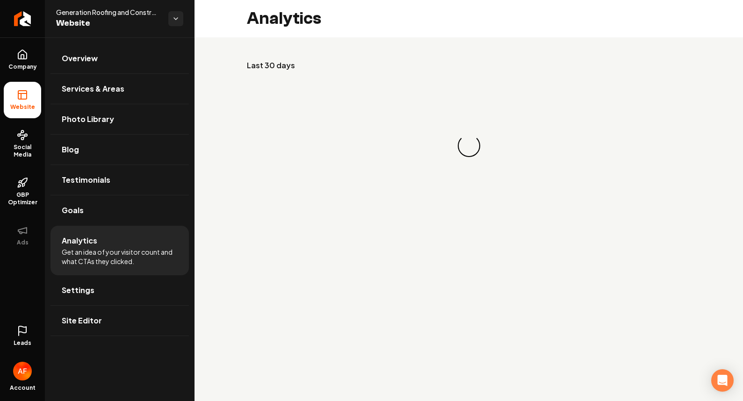
click at [20, 329] on icon at bounding box center [22, 330] width 11 height 11
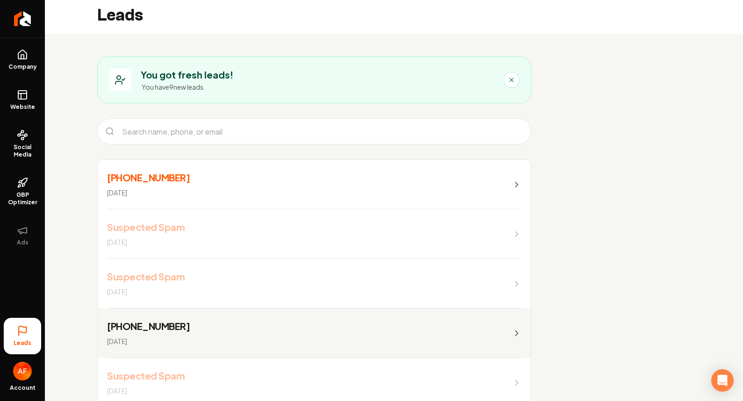
scroll to position [12, 0]
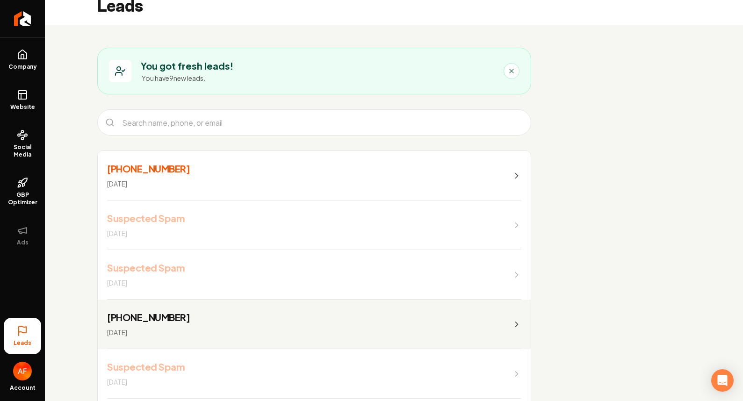
click at [364, 180] on link "(737) 530-4985 1 day ago" at bounding box center [314, 176] width 433 height 50
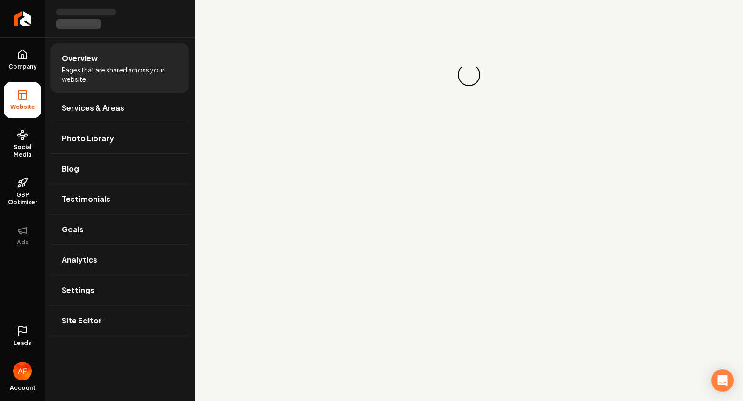
click at [21, 341] on span "Leads" at bounding box center [23, 342] width 18 height 7
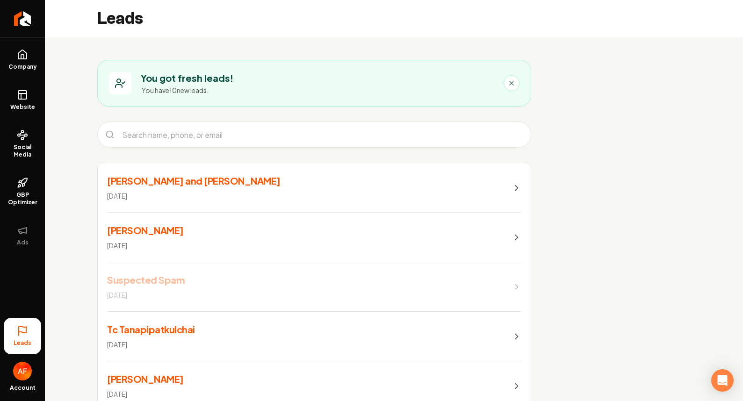
click at [230, 189] on link "Ben and Emily Zora 2 days ago" at bounding box center [314, 188] width 433 height 50
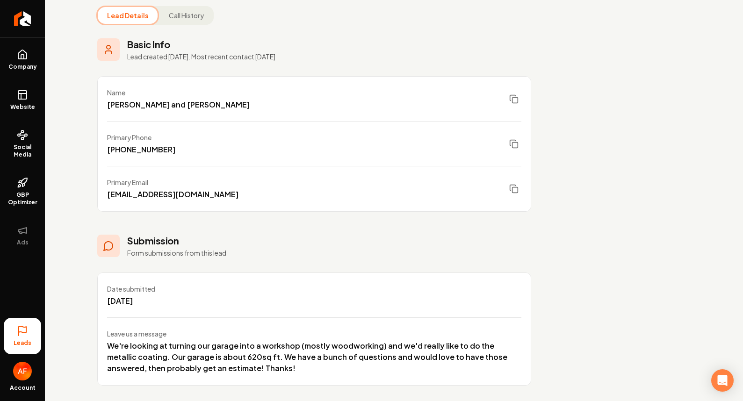
scroll to position [83, 0]
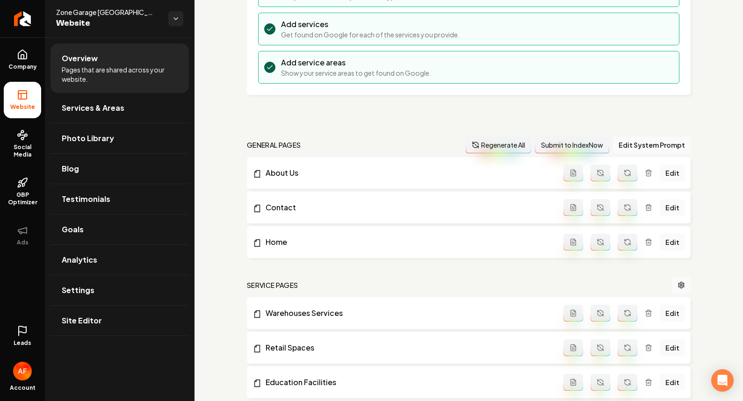
scroll to position [167, 0]
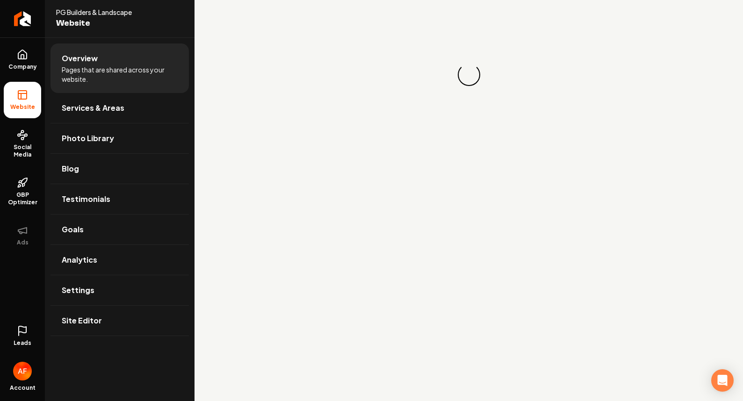
click at [33, 324] on link "Leads" at bounding box center [22, 336] width 37 height 36
click at [30, 325] on link "Leads" at bounding box center [22, 336] width 37 height 36
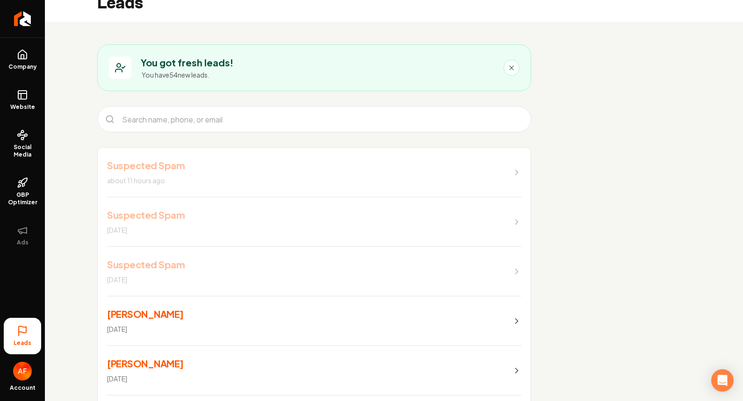
scroll to position [16, 0]
click at [167, 318] on link "[PERSON_NAME] [DATE]" at bounding box center [314, 320] width 433 height 50
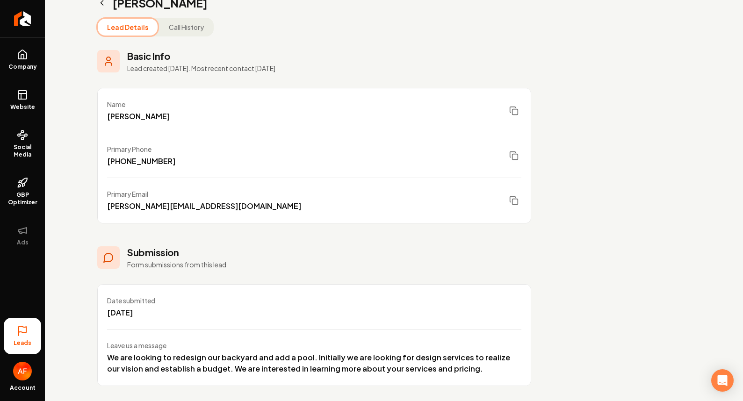
scroll to position [72, 0]
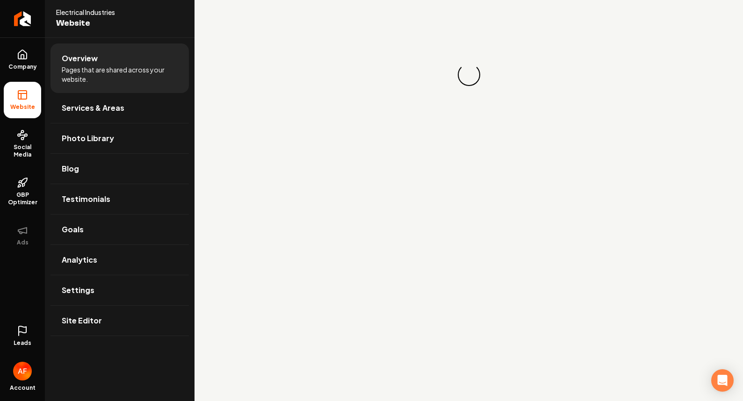
click at [19, 333] on line at bounding box center [19, 333] width 0 height 3
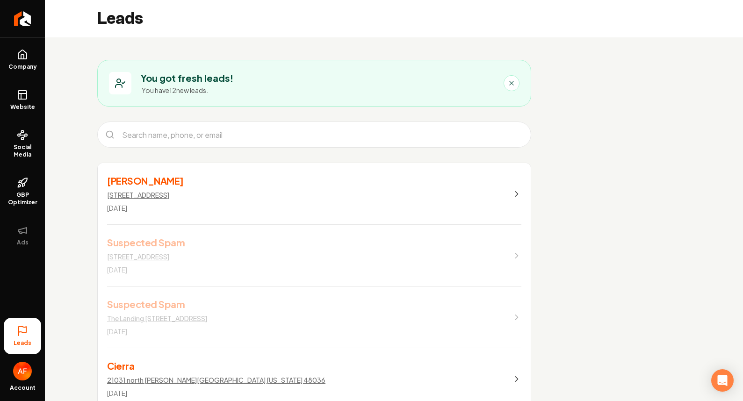
click at [377, 196] on link "[PERSON_NAME] [STREET_ADDRESS][DATE]" at bounding box center [314, 194] width 433 height 62
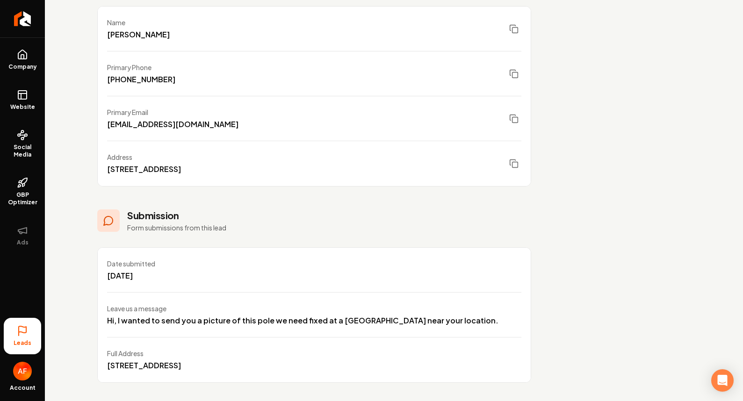
scroll to position [150, 0]
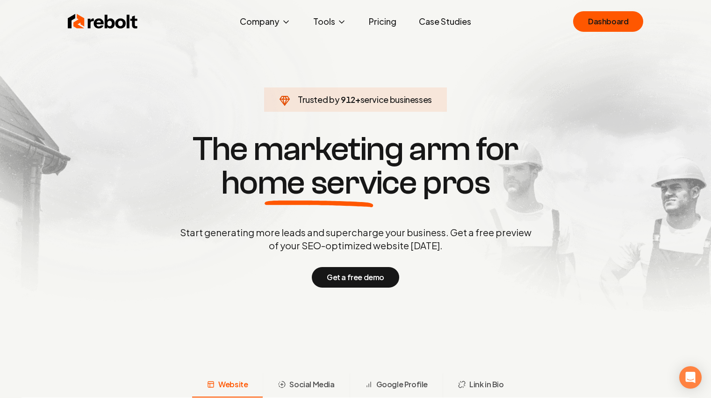
click at [441, 20] on link "Case Studies" at bounding box center [444, 21] width 67 height 19
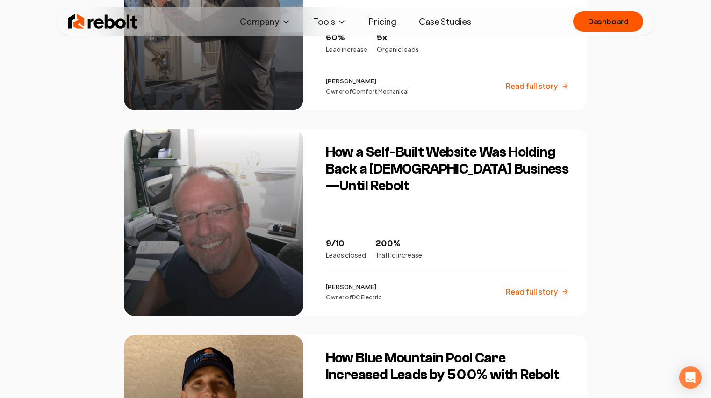
scroll to position [1122, 0]
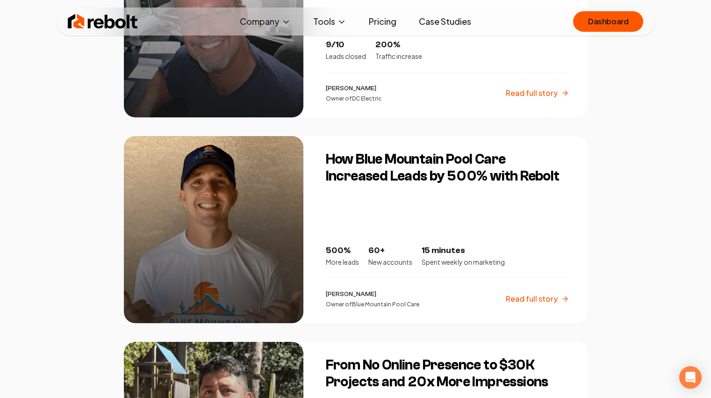
click at [255, 186] on div at bounding box center [213, 229] width 179 height 187
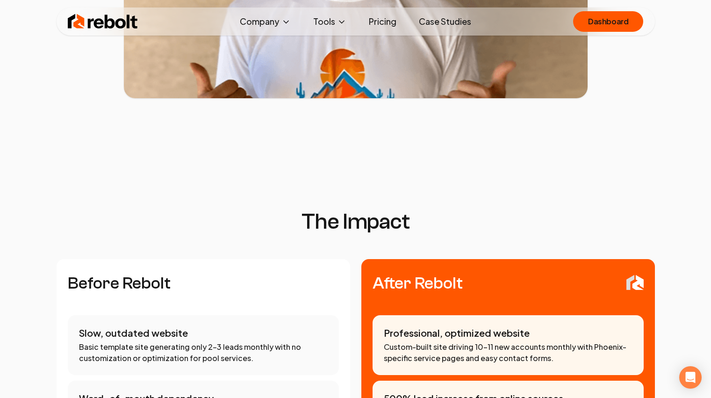
scroll to position [659, 0]
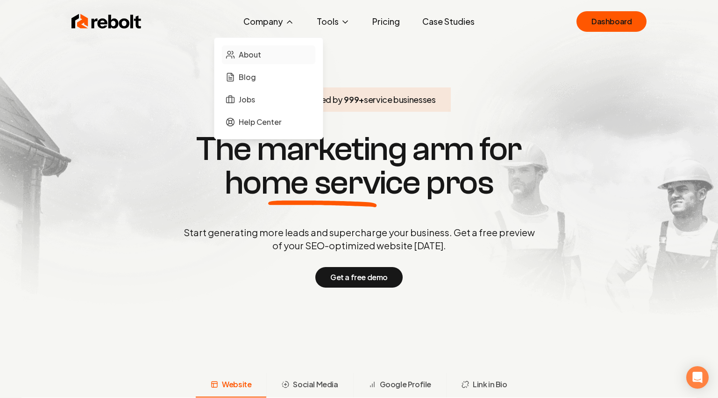
click at [254, 61] on link "About" at bounding box center [268, 54] width 93 height 19
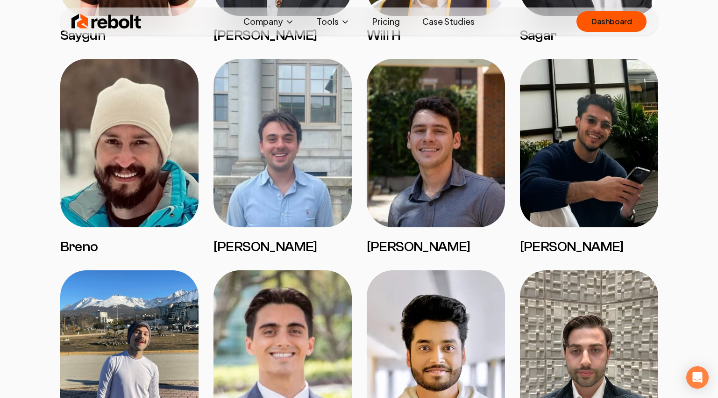
scroll to position [1987, 0]
